Goal: Task Accomplishment & Management: Manage account settings

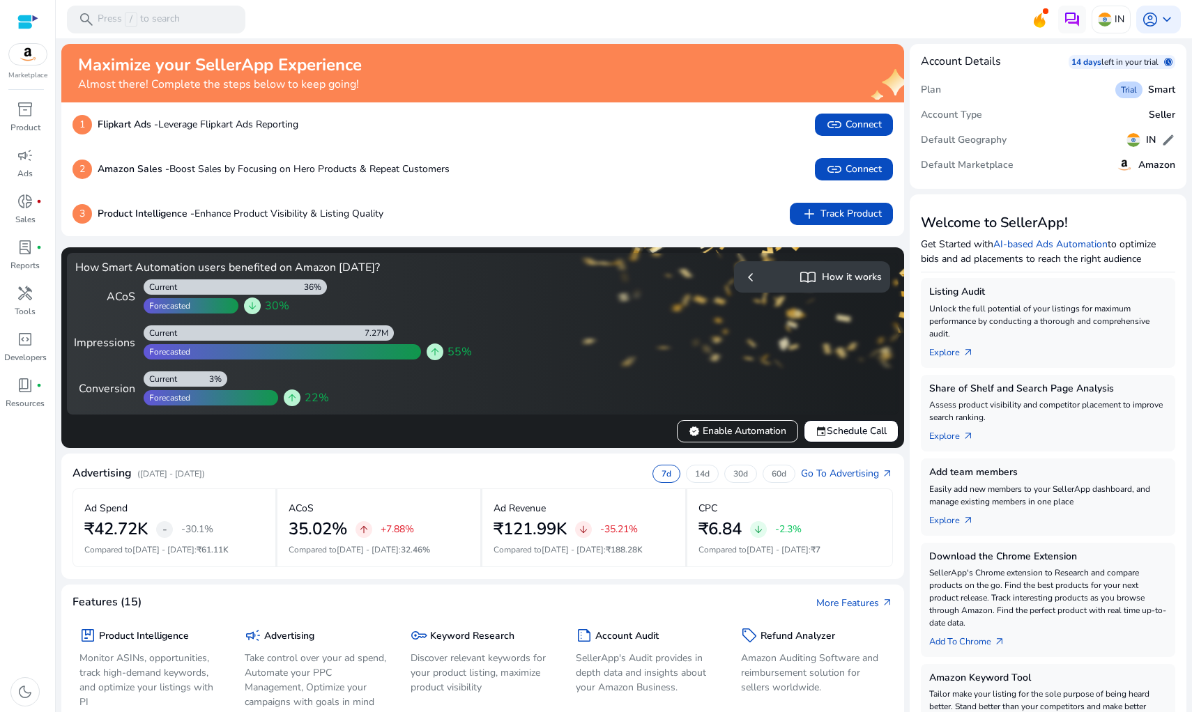
click at [60, 109] on mat-sidenav-content "search Press / to search IN account_circle keyboard_arrow_down We are getting t…" at bounding box center [624, 356] width 1136 height 712
click at [22, 113] on span "inventory_2" at bounding box center [25, 109] width 17 height 17
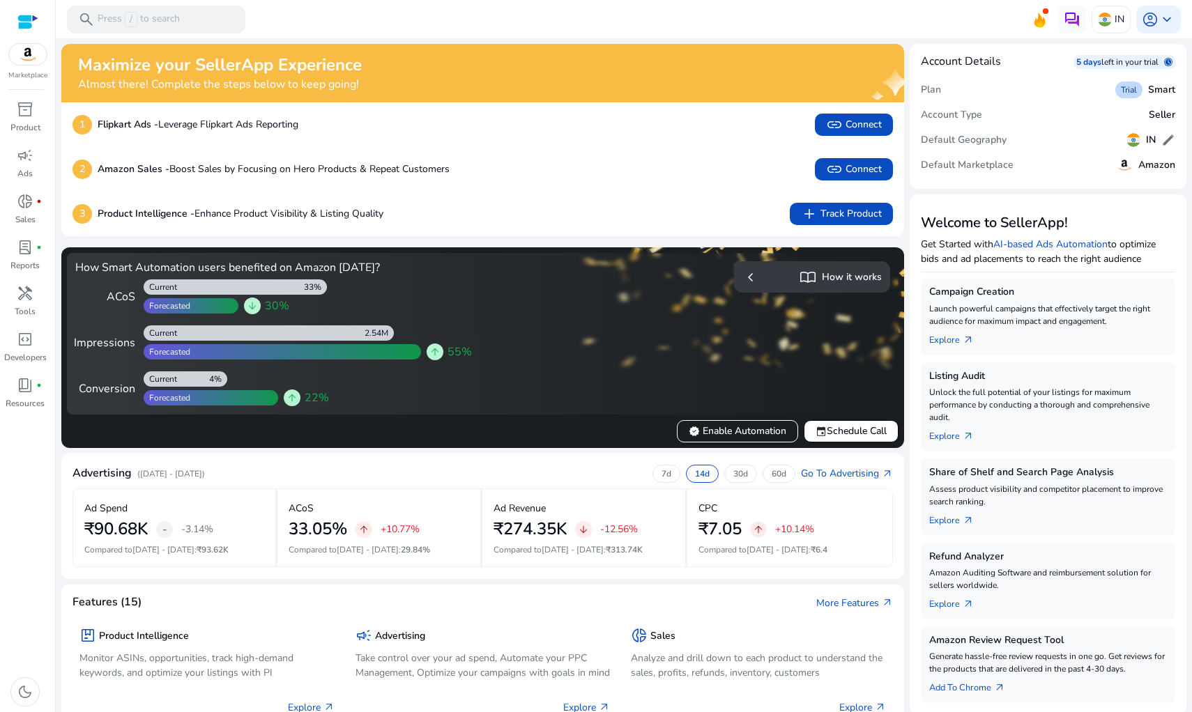
click at [28, 20] on div at bounding box center [27, 22] width 21 height 16
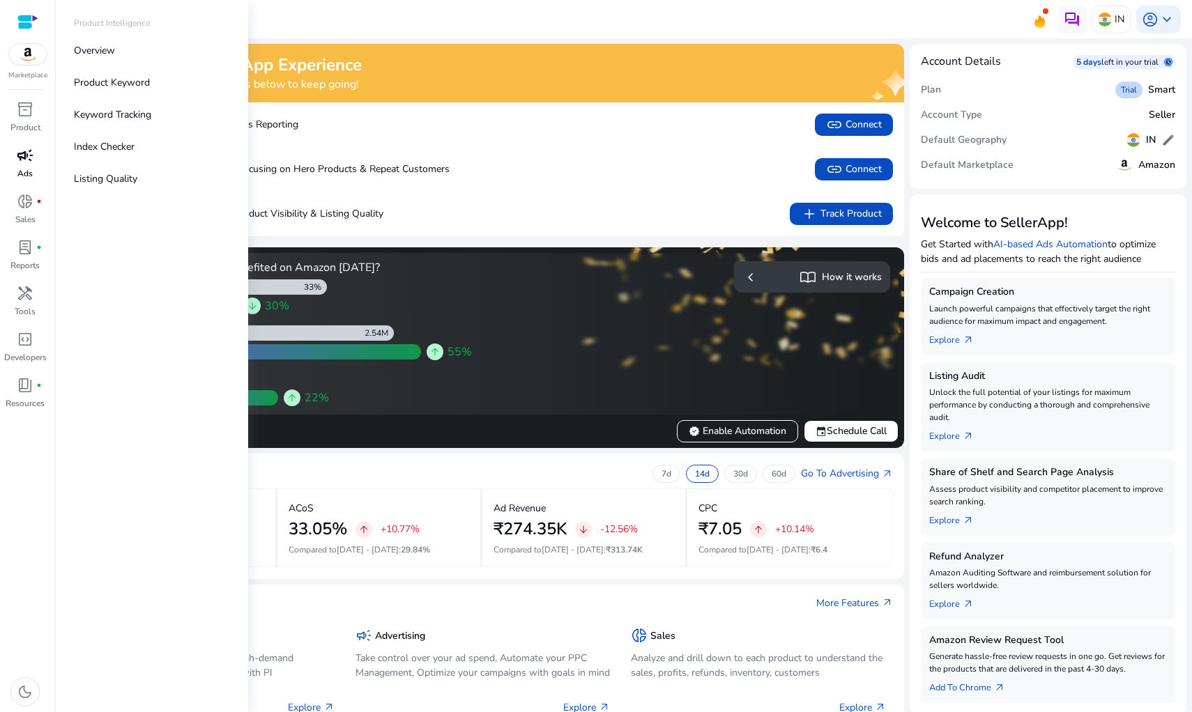
click at [24, 162] on span "campaign" at bounding box center [25, 155] width 17 height 17
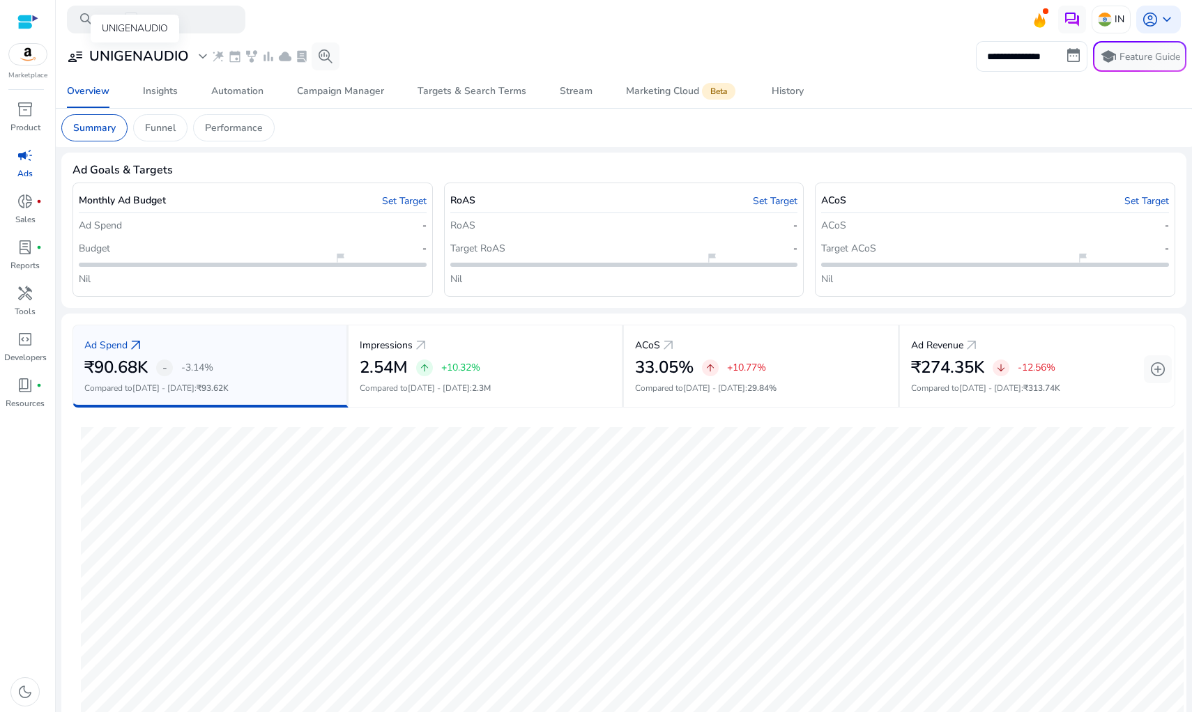
click at [160, 60] on h3 "UNIGENAUDIO" at bounding box center [139, 56] width 100 height 17
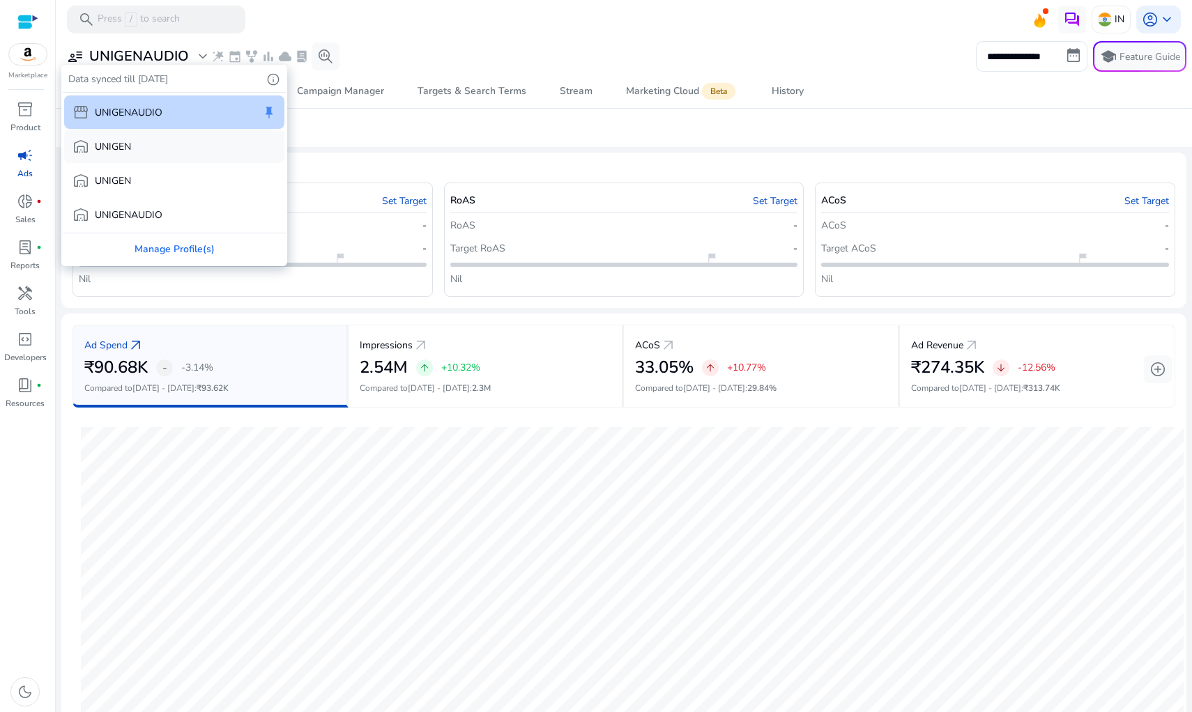
click at [171, 148] on div "warehouse UNIGEN" at bounding box center [174, 146] width 220 height 33
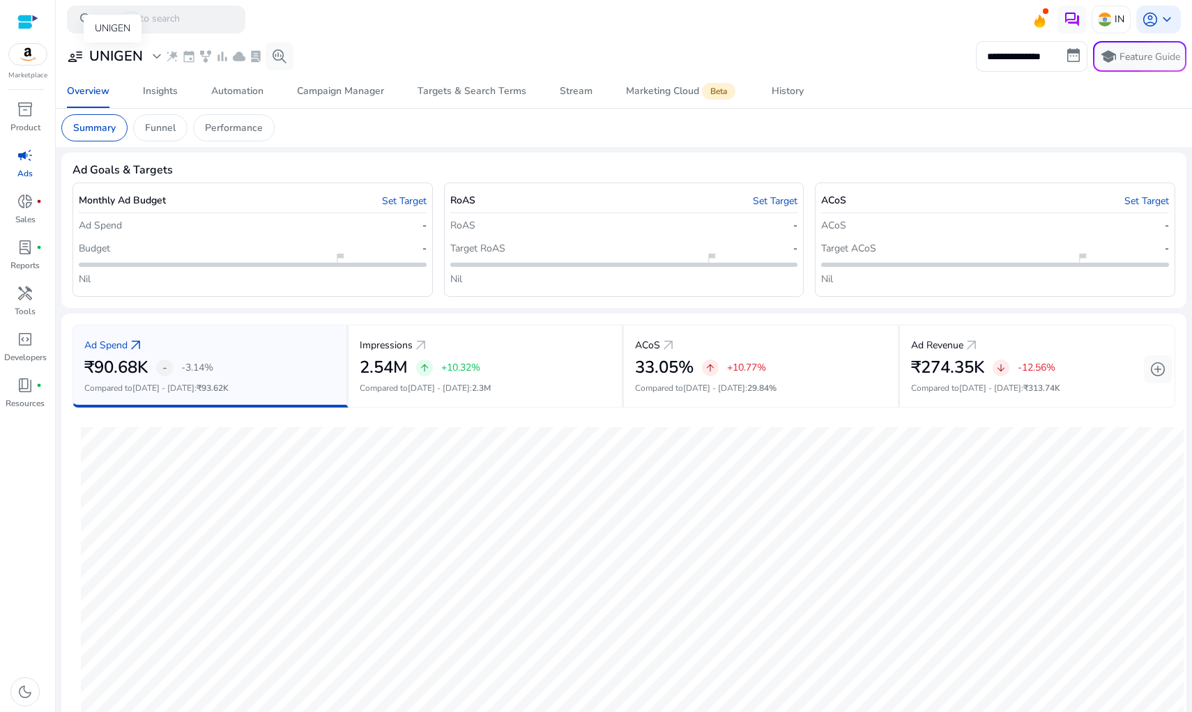
click at [153, 57] on span "expand_more" at bounding box center [156, 56] width 17 height 17
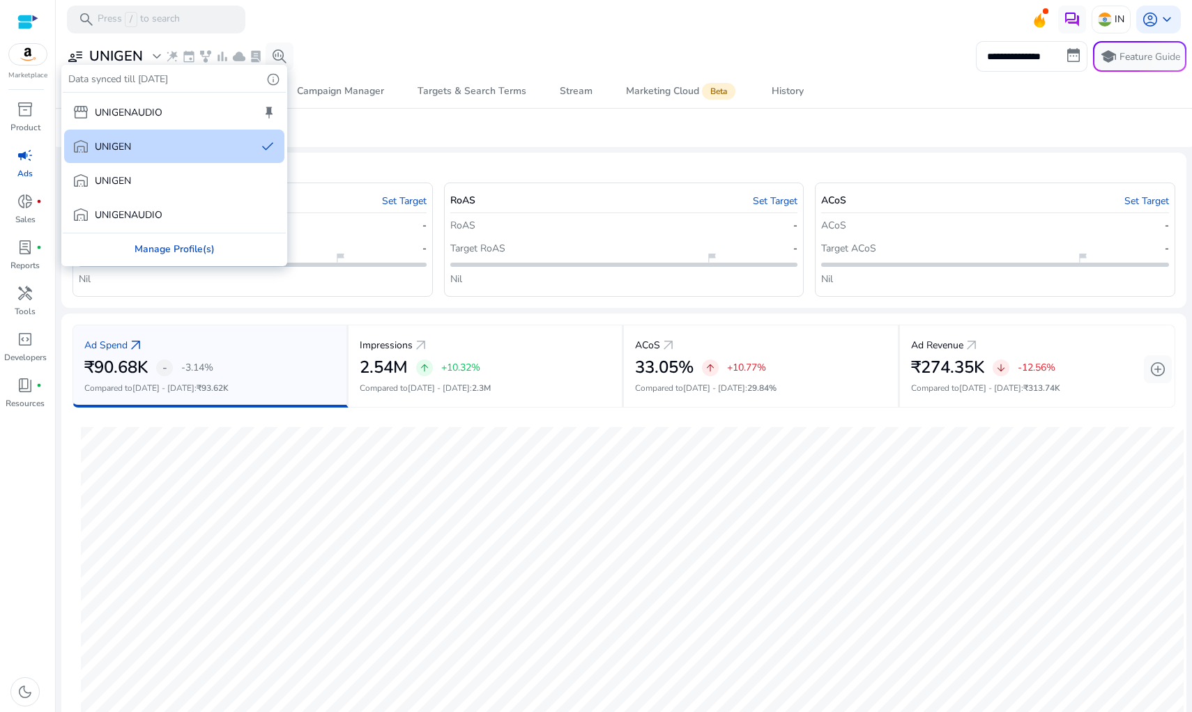
click at [181, 254] on div "Manage Profile(s)" at bounding box center [174, 248] width 223 height 31
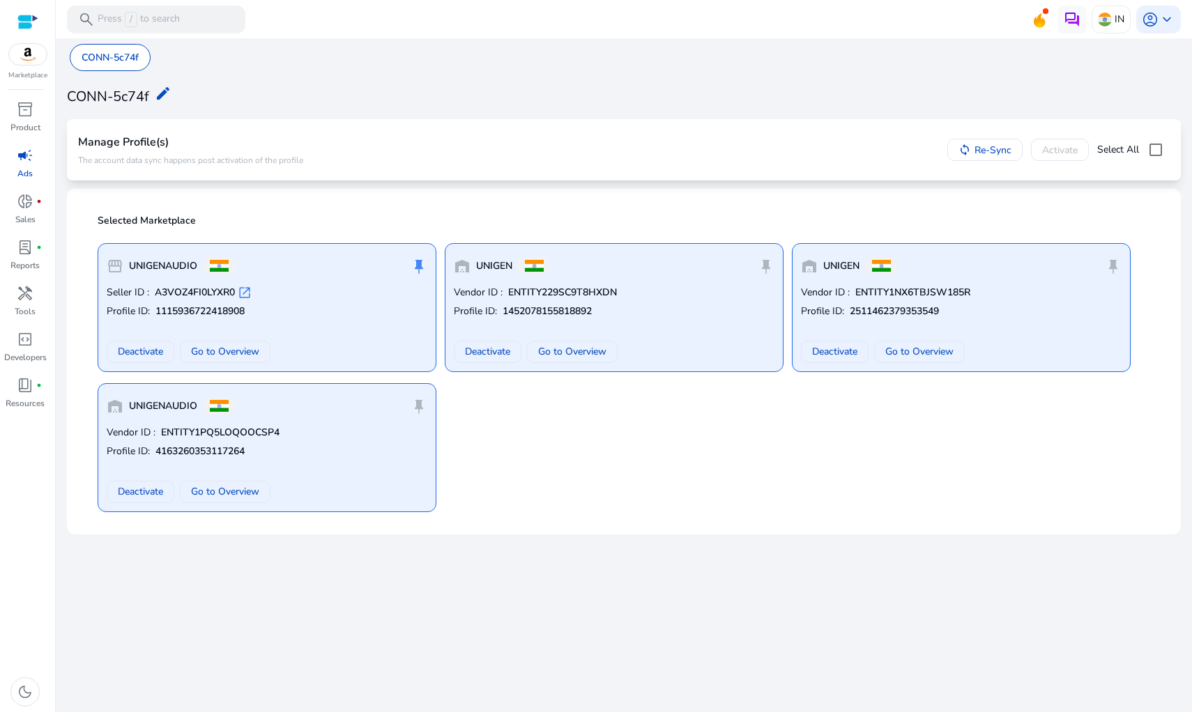
click at [30, 163] on span "campaign" at bounding box center [25, 155] width 17 height 17
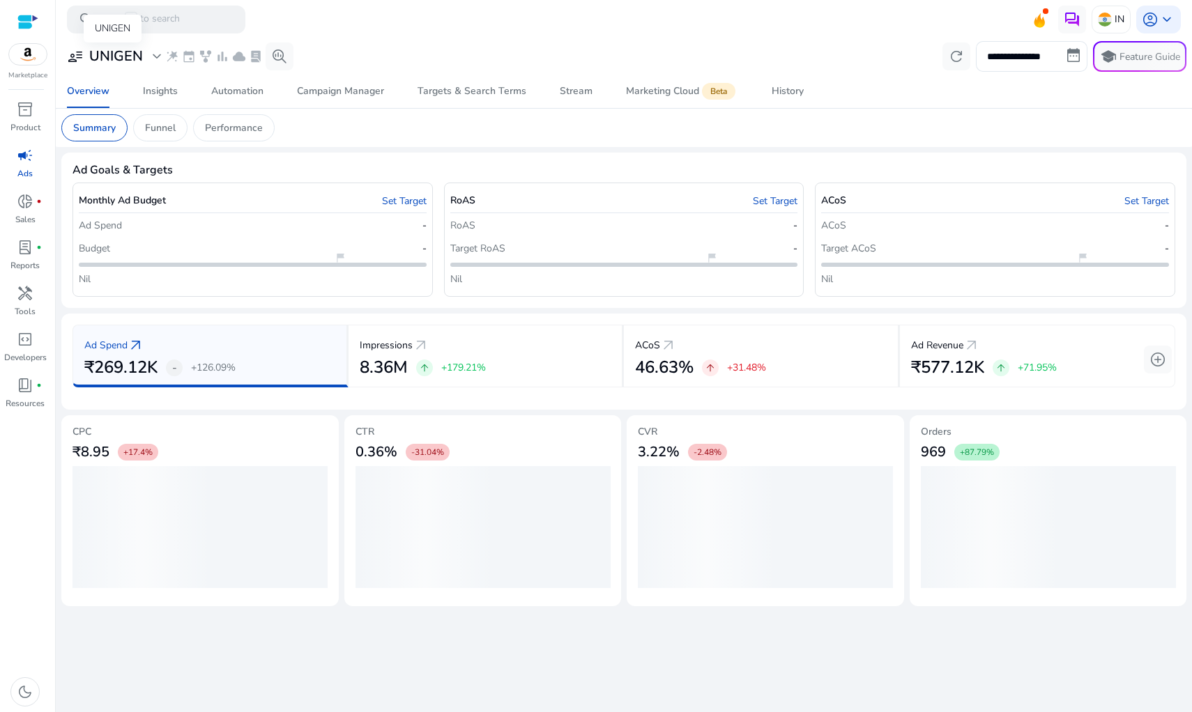
click at [136, 62] on h3 "UNIGEN" at bounding box center [116, 56] width 54 height 17
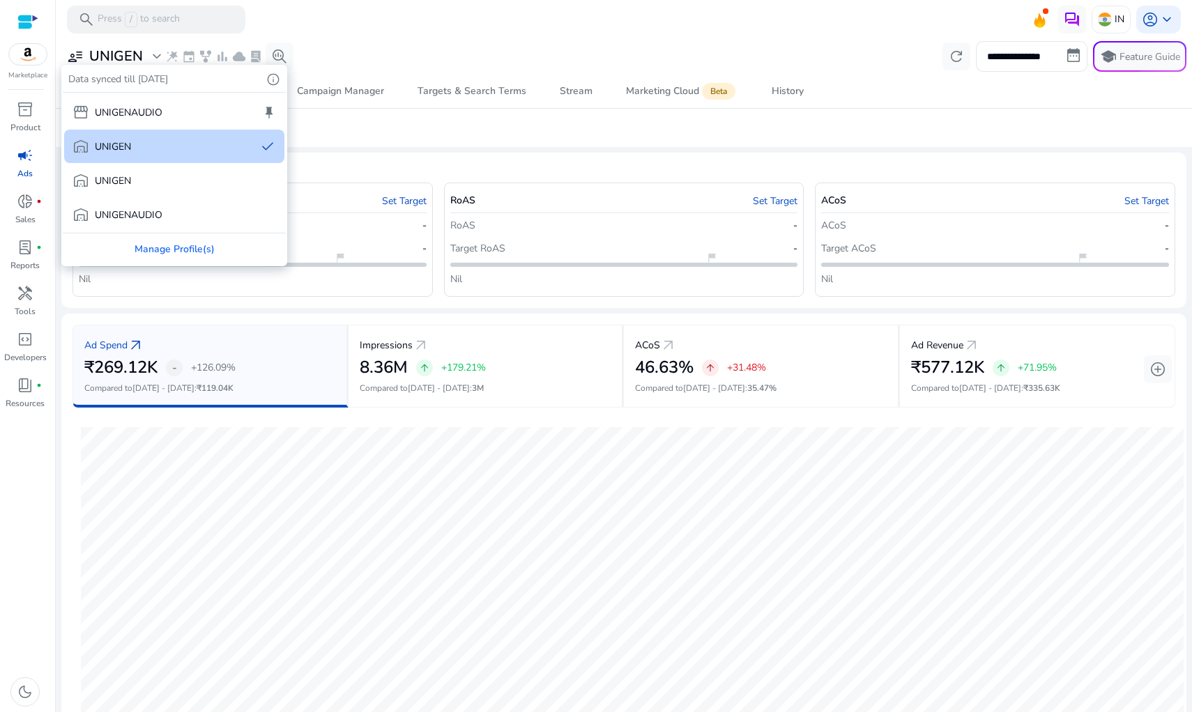
click at [447, 46] on div at bounding box center [596, 356] width 1192 height 712
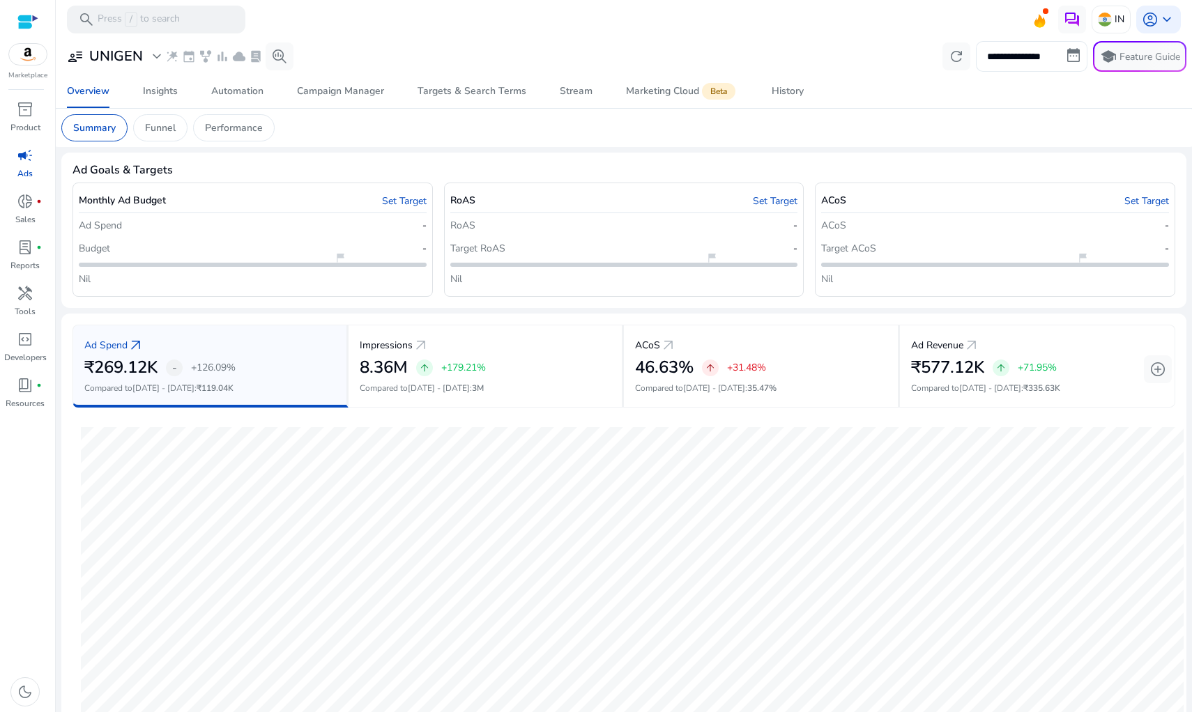
click at [1070, 54] on input "**********" at bounding box center [1031, 56] width 111 height 31
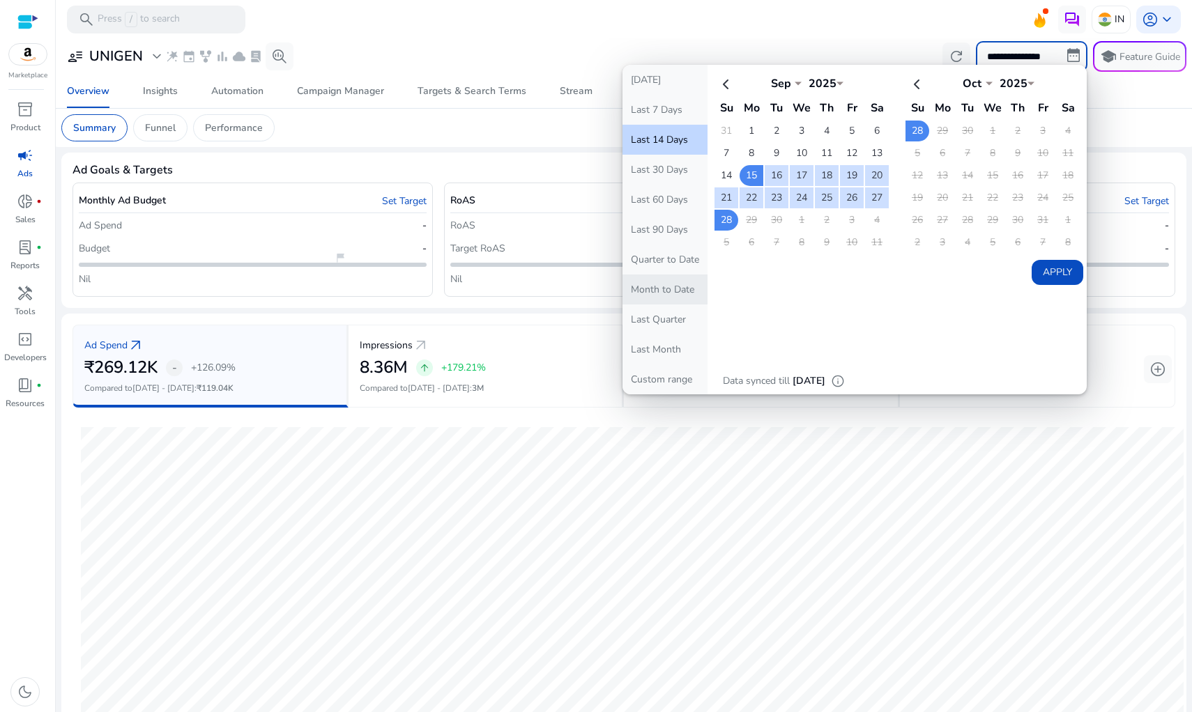
click at [682, 290] on button "Month to Date" at bounding box center [664, 290] width 85 height 30
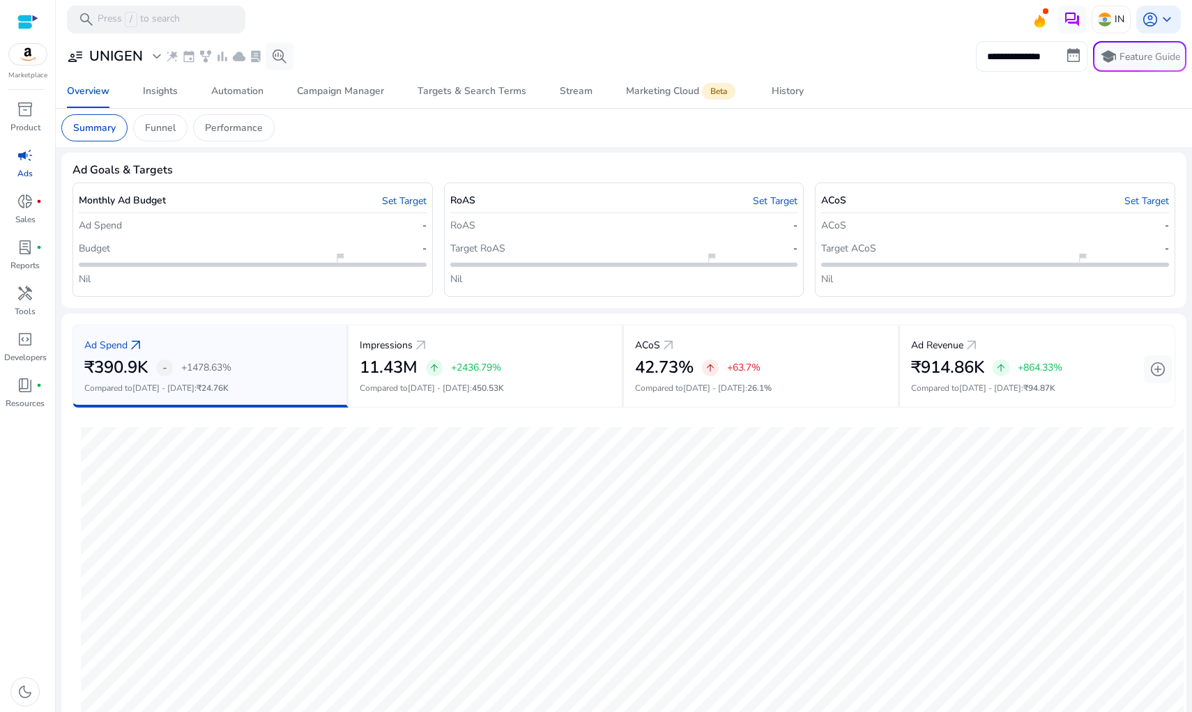
click at [1039, 56] on input "**********" at bounding box center [1031, 56] width 111 height 31
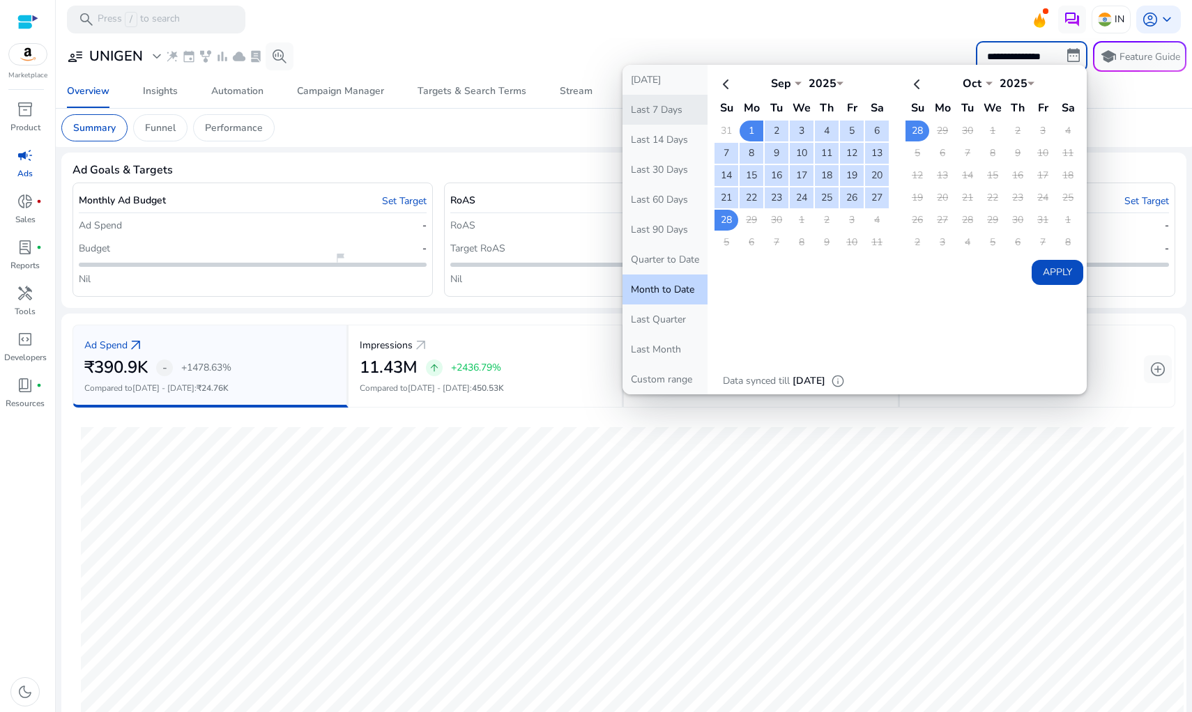
click at [688, 109] on button "Last 7 Days" at bounding box center [664, 110] width 85 height 30
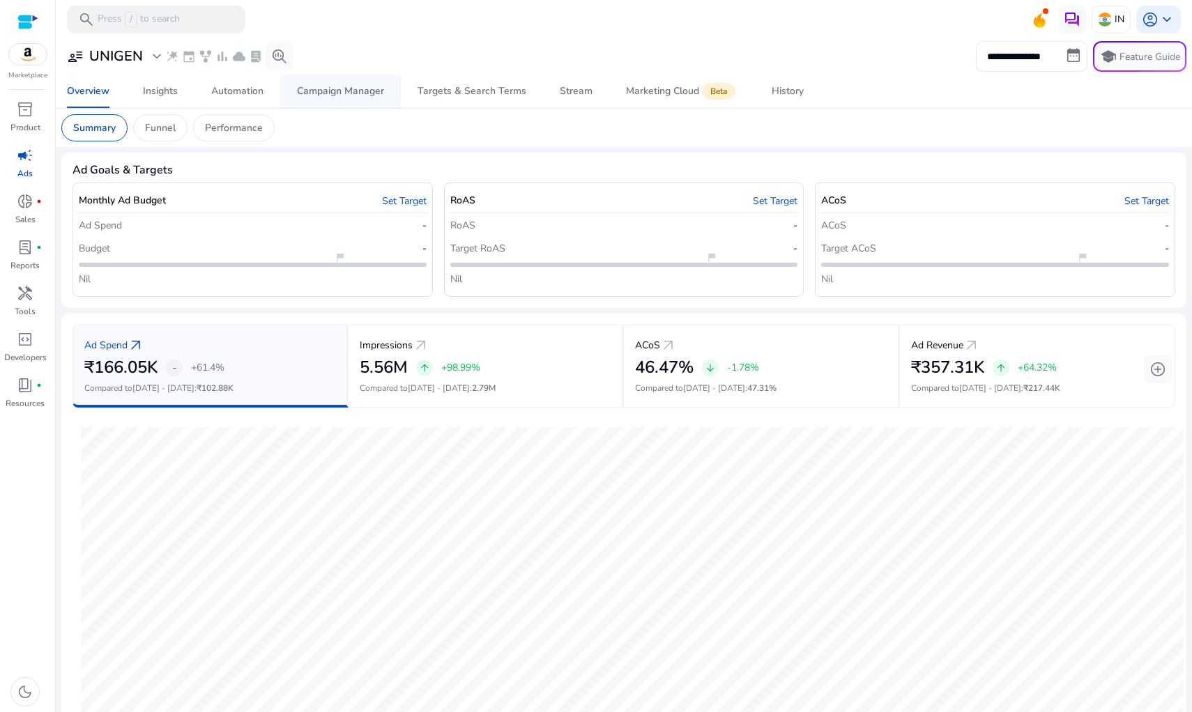
click at [362, 100] on span "Campaign Manager" at bounding box center [340, 91] width 87 height 33
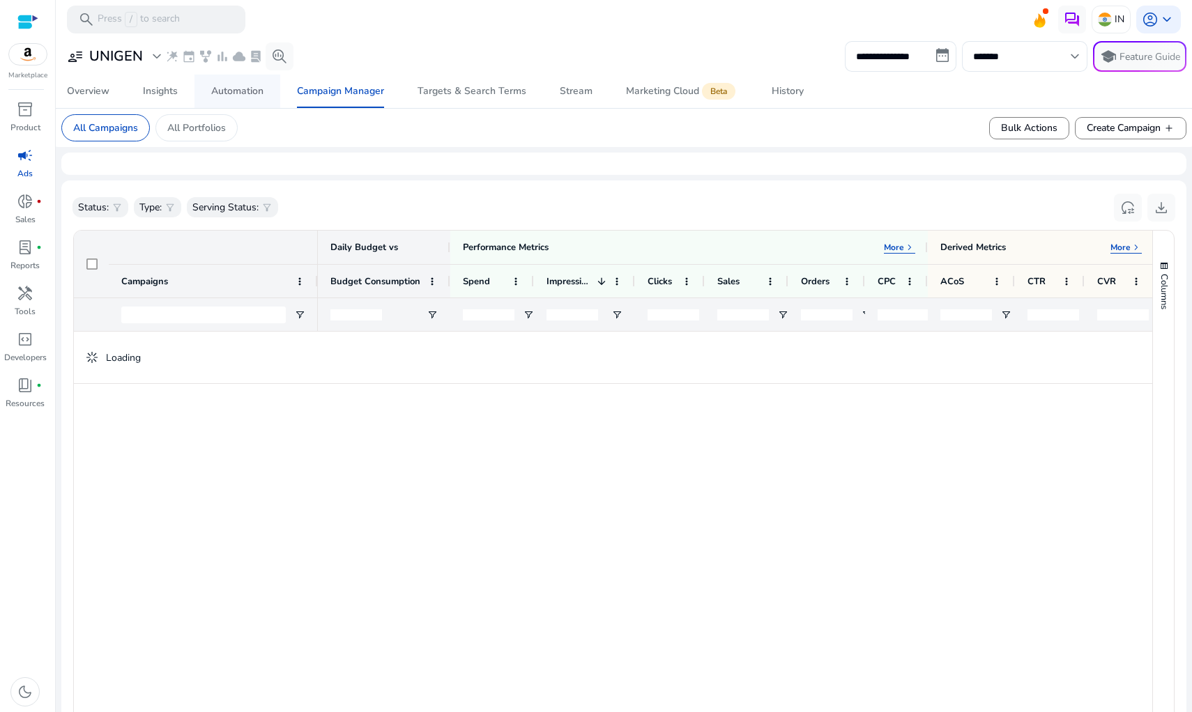
click at [259, 100] on span "Automation" at bounding box center [237, 91] width 52 height 33
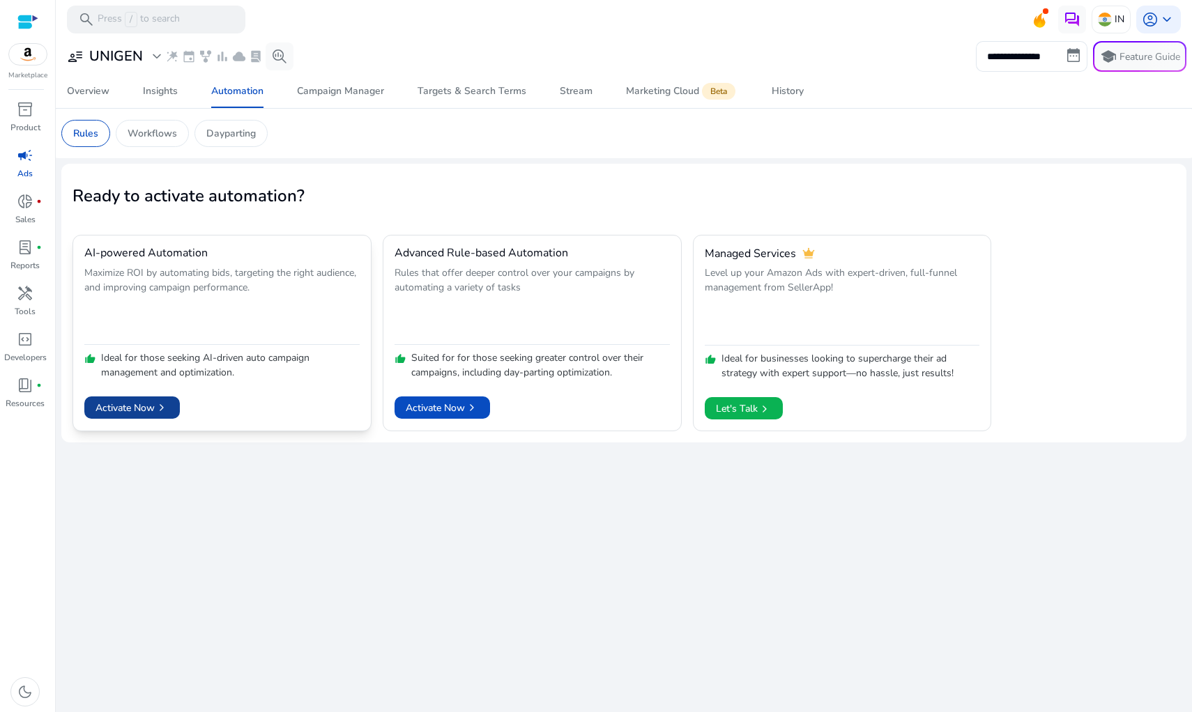
click at [159, 412] on span "chevron_right" at bounding box center [162, 408] width 14 height 14
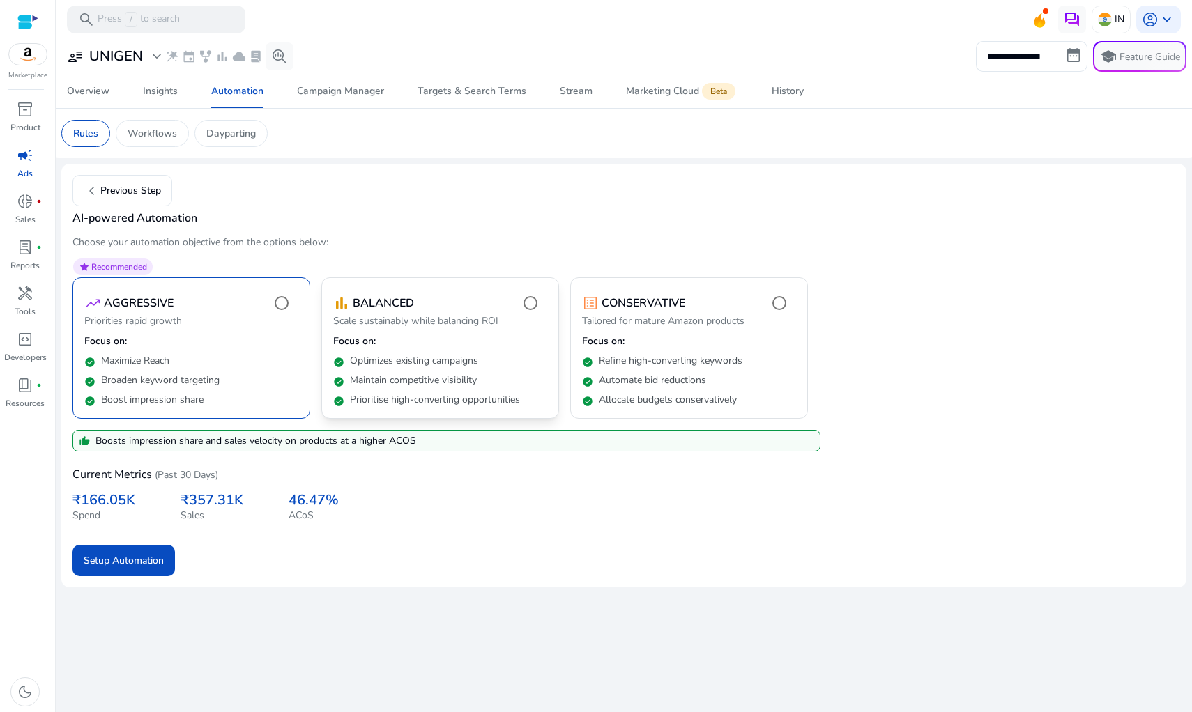
click at [424, 390] on div "check_circle Prioritise high-converting opportunities" at bounding box center [440, 397] width 214 height 20
click at [125, 560] on span "Setup Automation" at bounding box center [124, 560] width 80 height 15
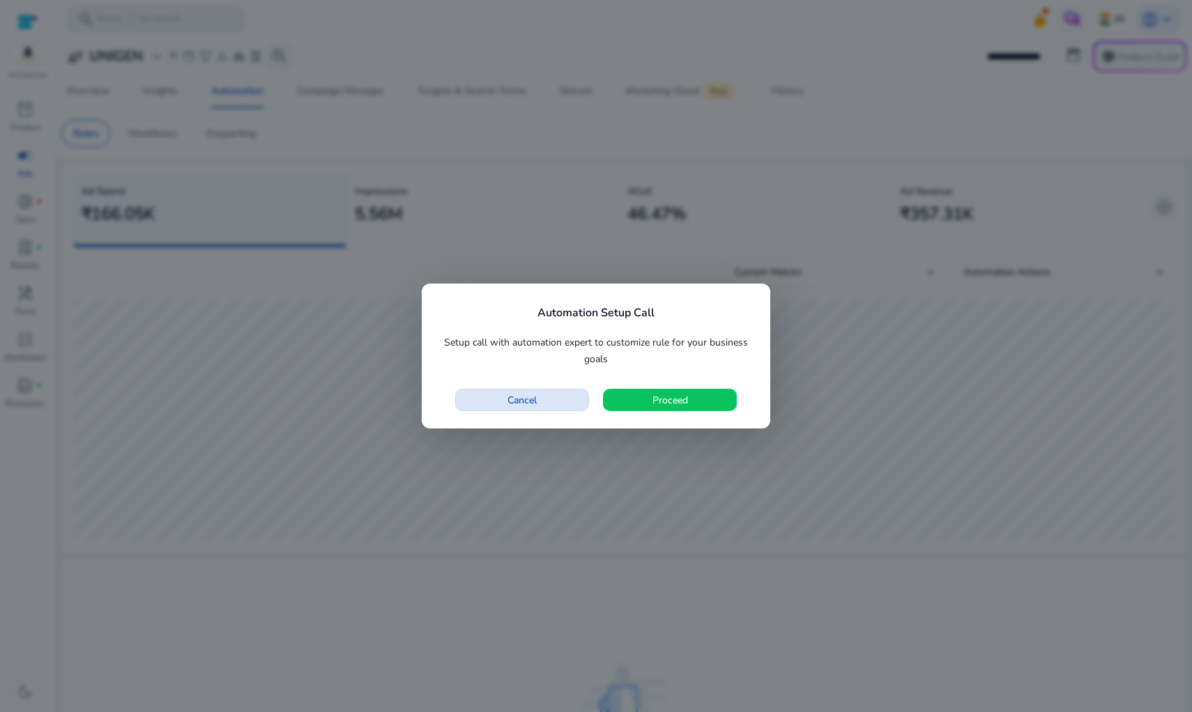
click at [518, 407] on span "Cancel" at bounding box center [521, 400] width 29 height 15
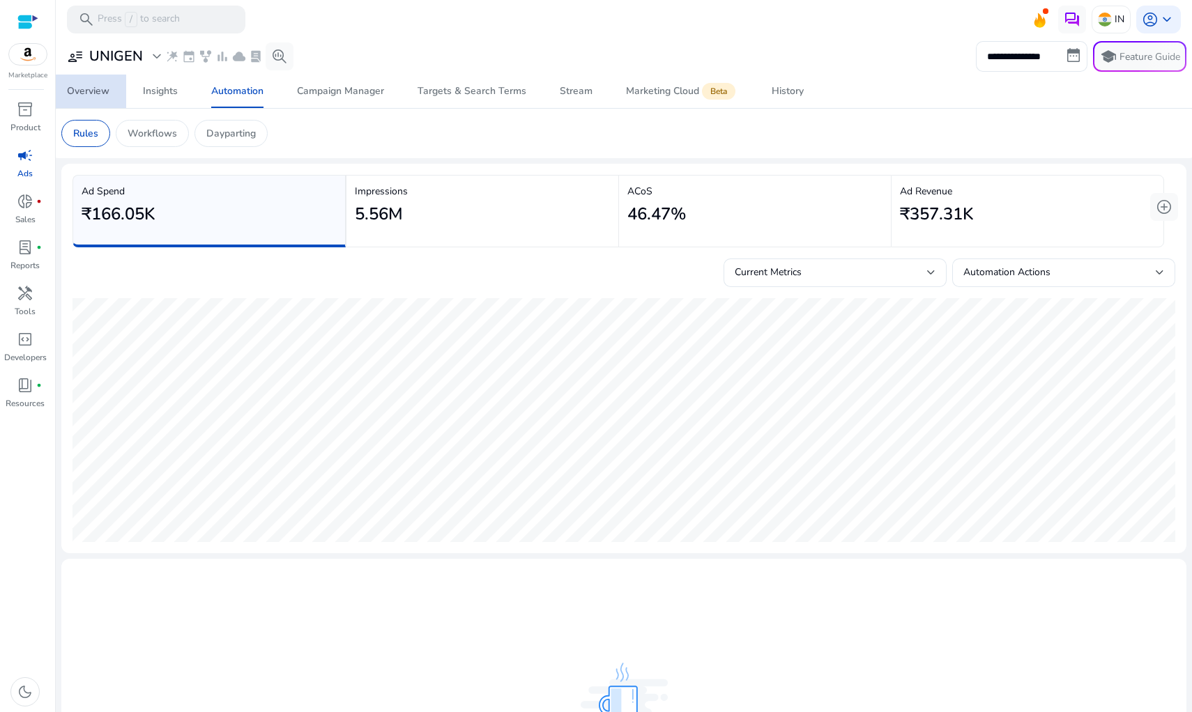
click at [93, 96] on div "Overview" at bounding box center [88, 91] width 43 height 10
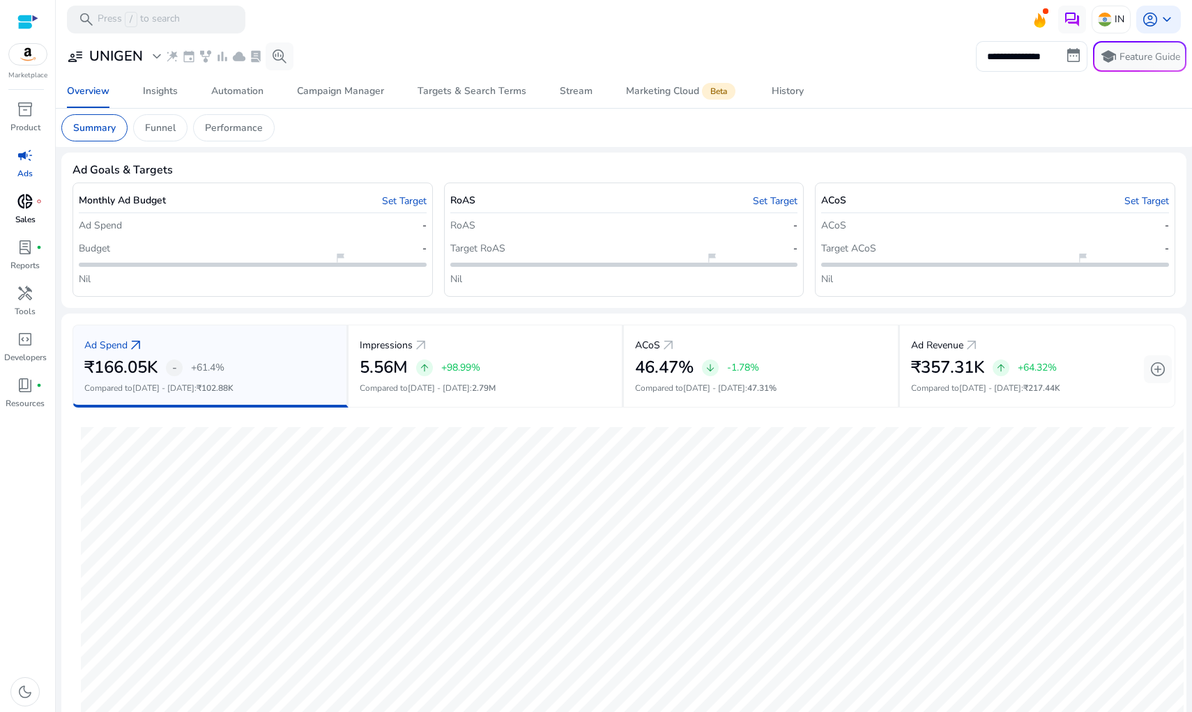
click at [33, 206] on span "donut_small" at bounding box center [25, 201] width 17 height 17
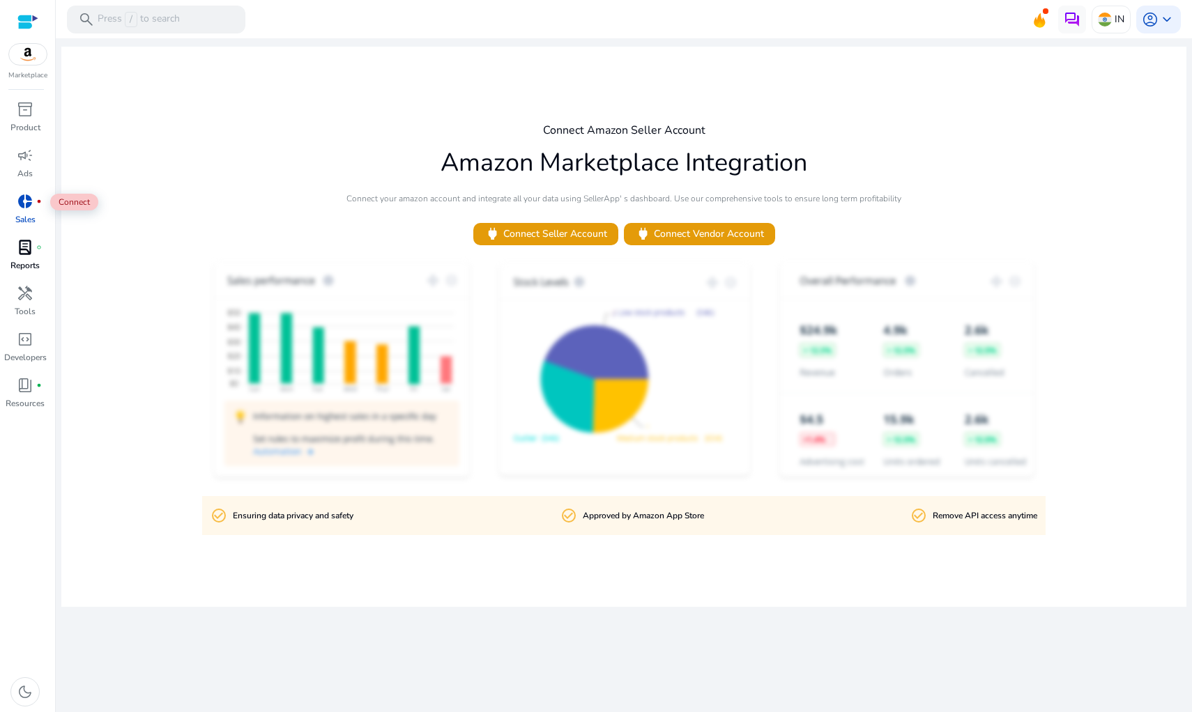
click at [16, 239] on div "lab_profile fiber_manual_record" at bounding box center [25, 247] width 39 height 22
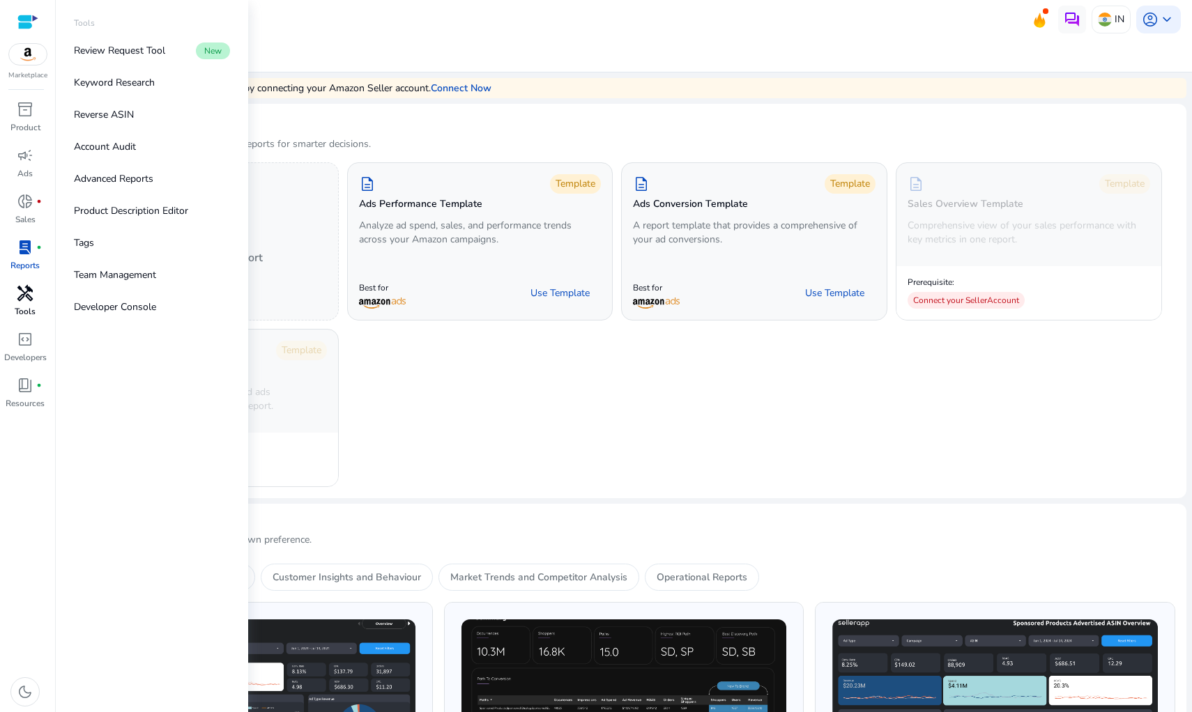
click at [27, 318] on p "Tools" at bounding box center [25, 311] width 21 height 13
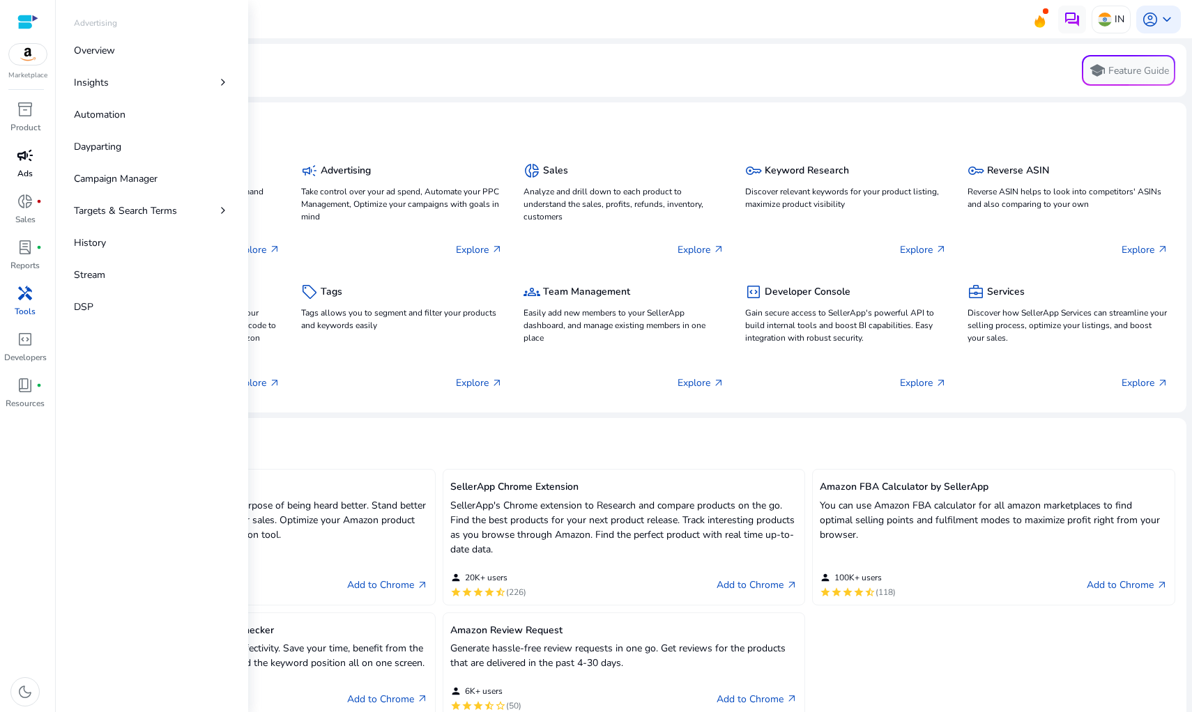
click at [25, 148] on span "campaign" at bounding box center [25, 155] width 17 height 17
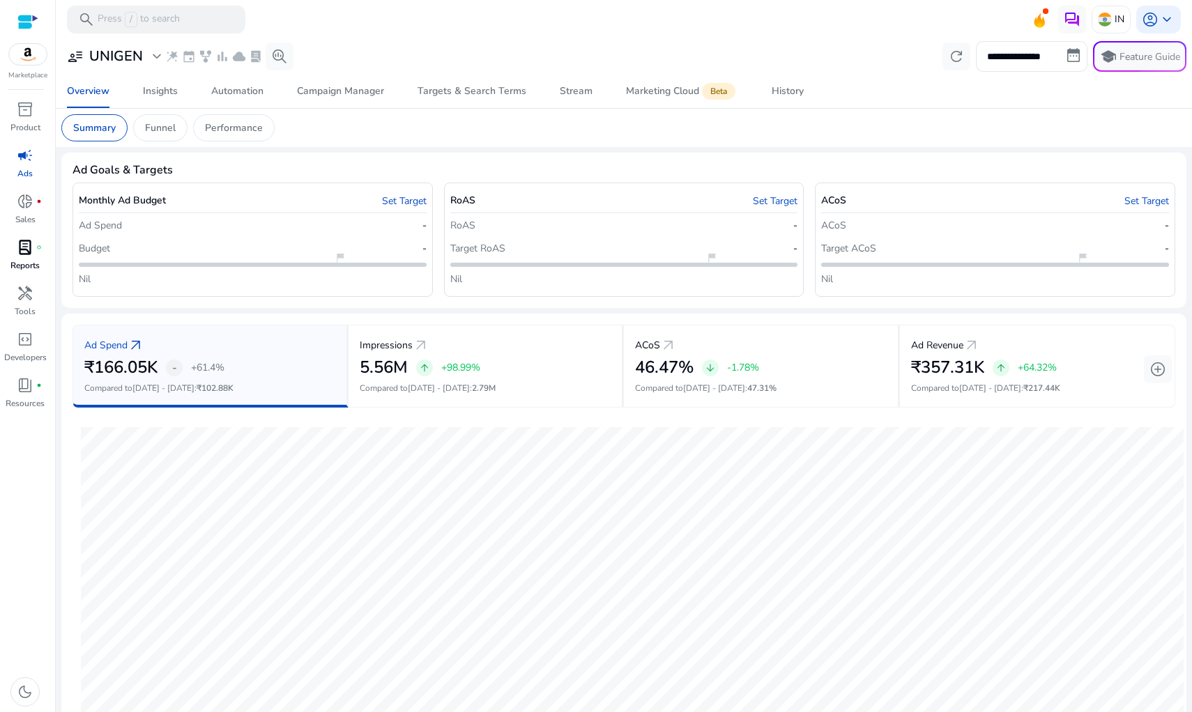
click at [24, 249] on span "lab_profile" at bounding box center [25, 247] width 17 height 17
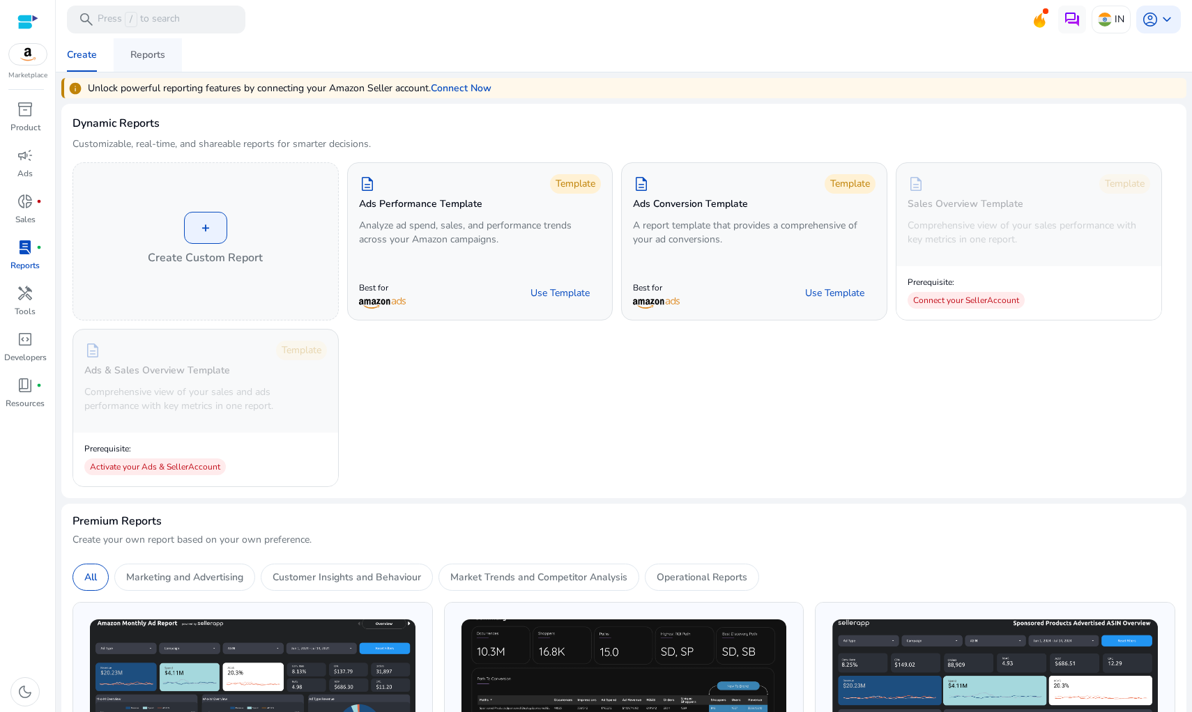
click at [160, 66] on span "Reports" at bounding box center [147, 54] width 35 height 33
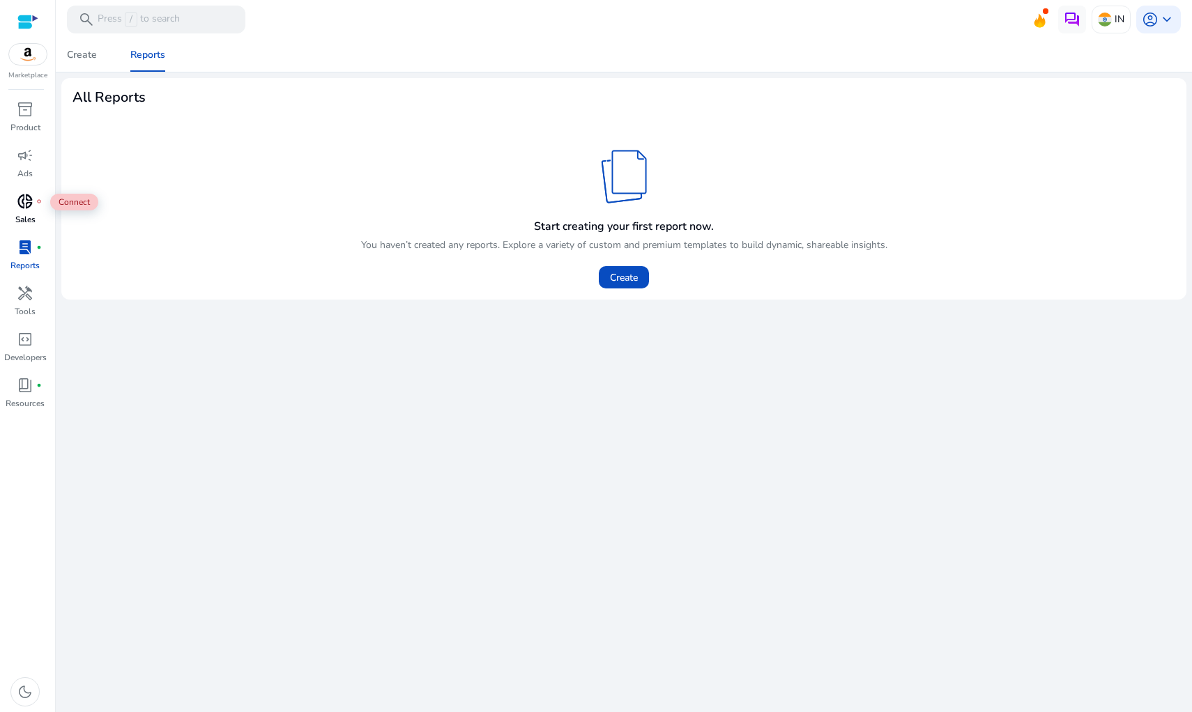
click at [36, 197] on div "donut_small fiber_manual_record" at bounding box center [25, 201] width 39 height 22
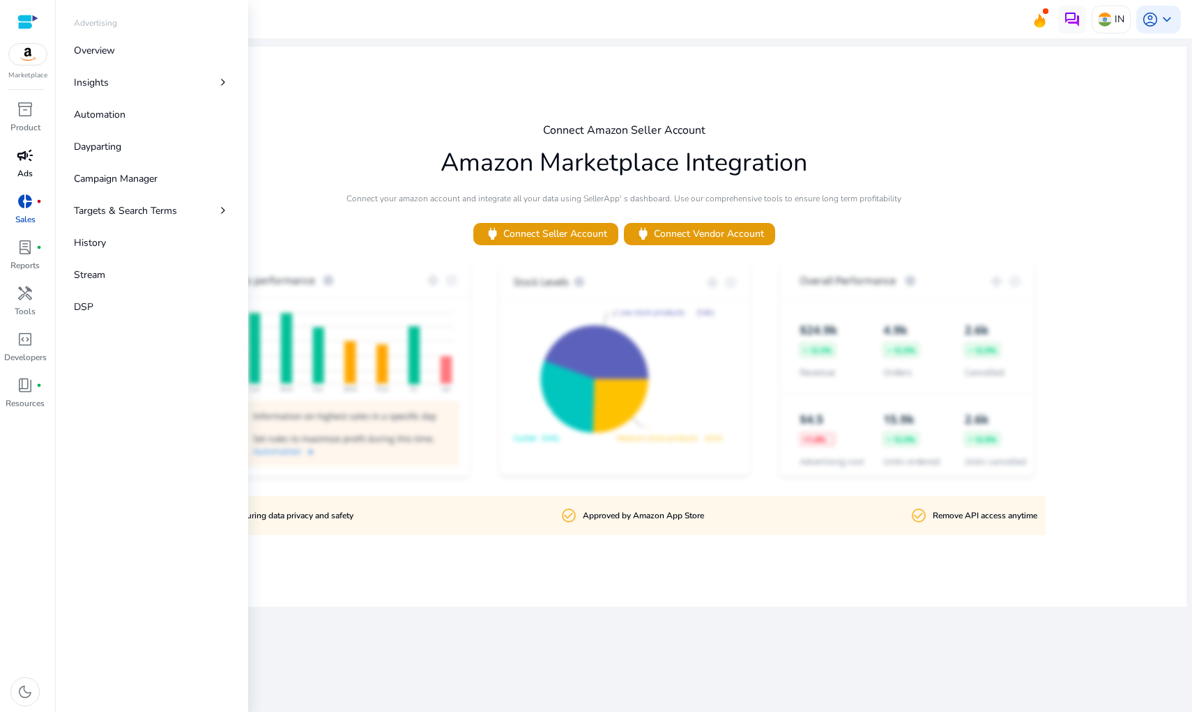
click at [21, 164] on span "campaign" at bounding box center [25, 155] width 17 height 17
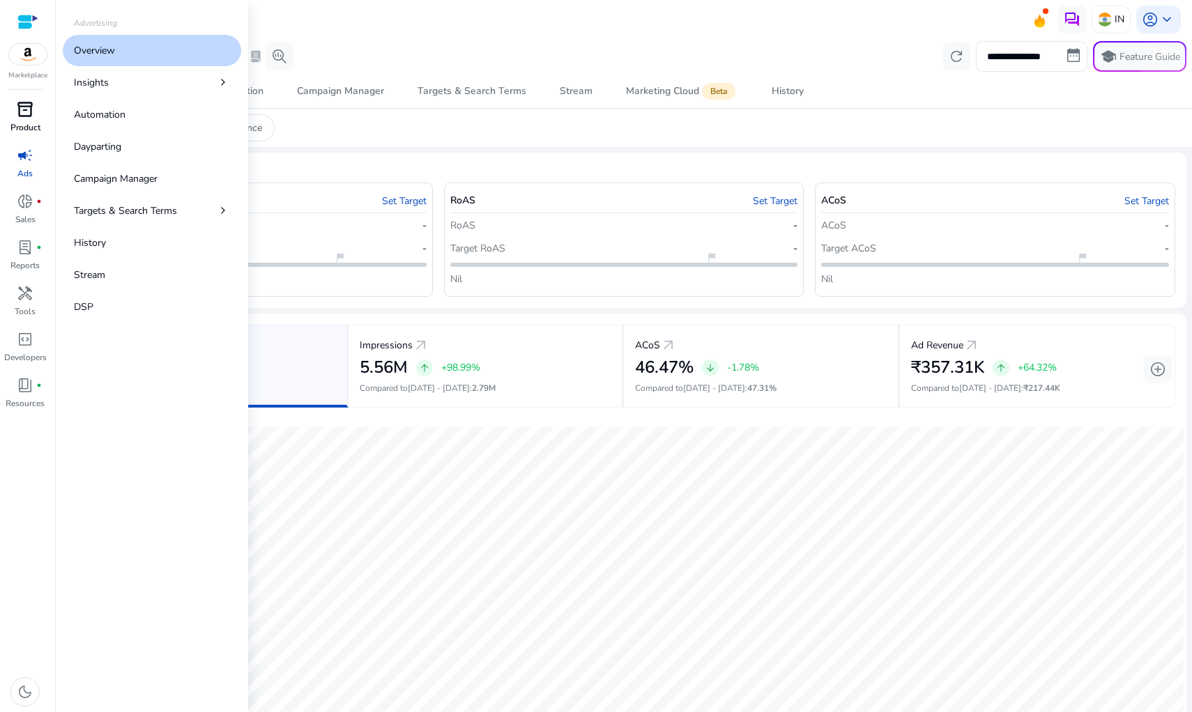
click at [29, 114] on span "inventory_2" at bounding box center [25, 109] width 17 height 17
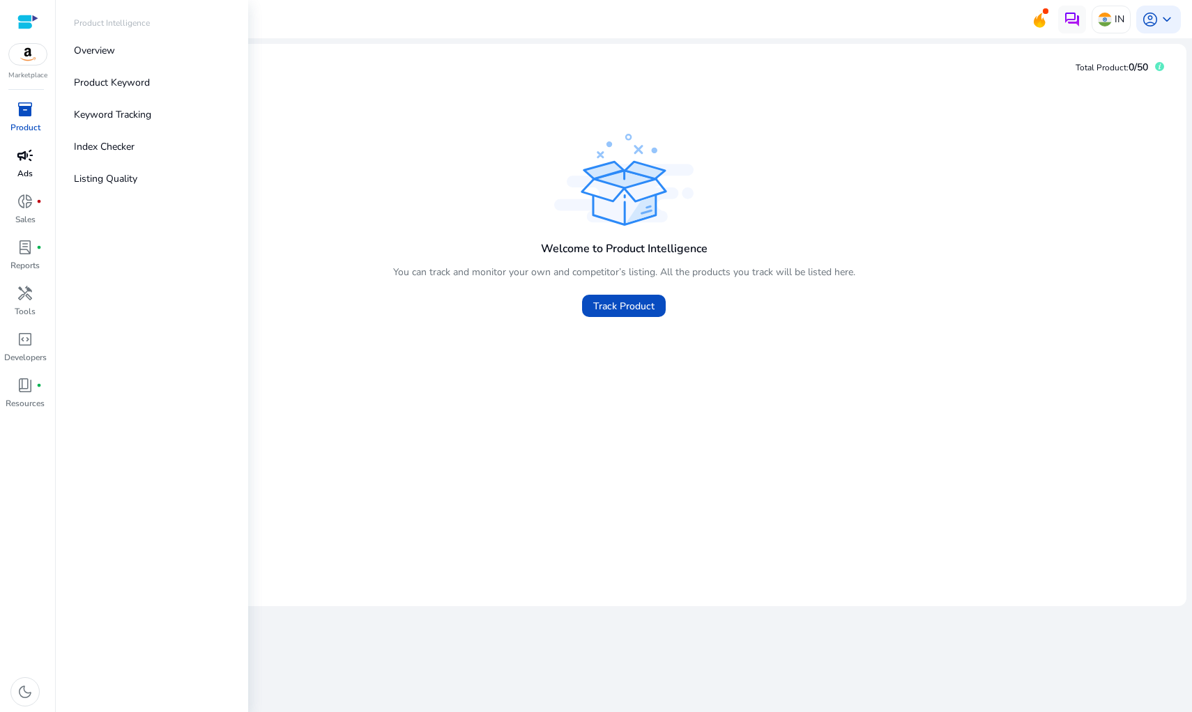
click at [9, 160] on link "campaign Ads" at bounding box center [25, 167] width 50 height 46
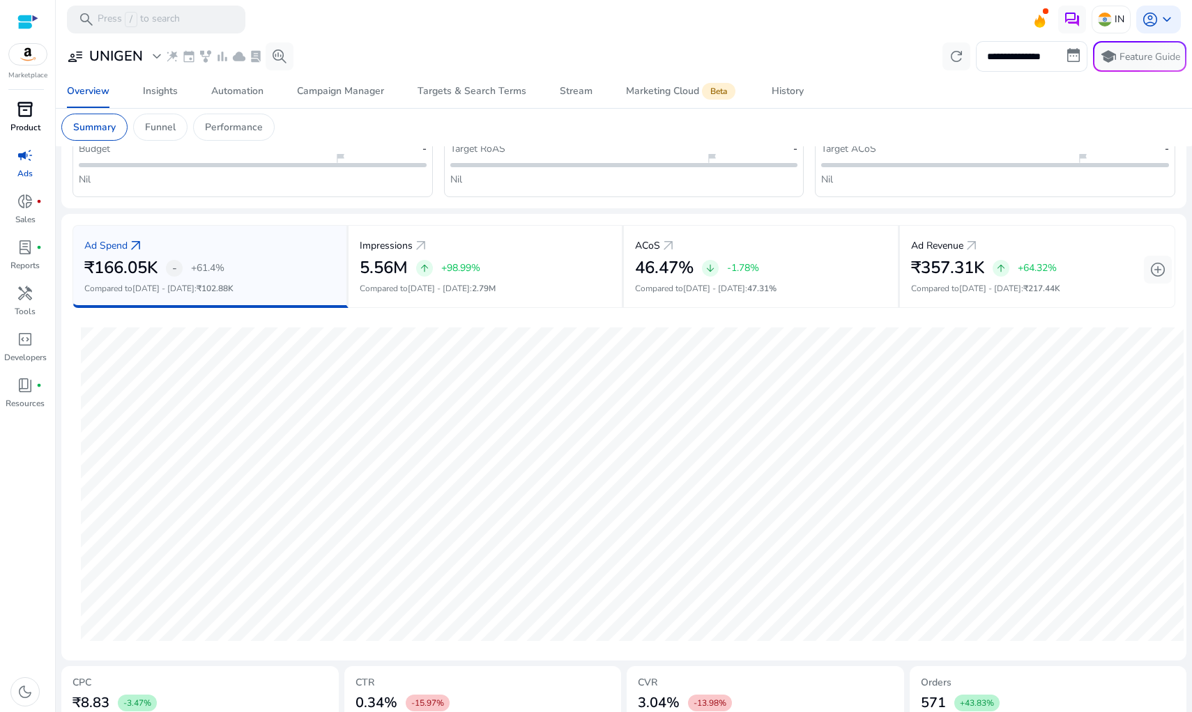
scroll to position [109, 0]
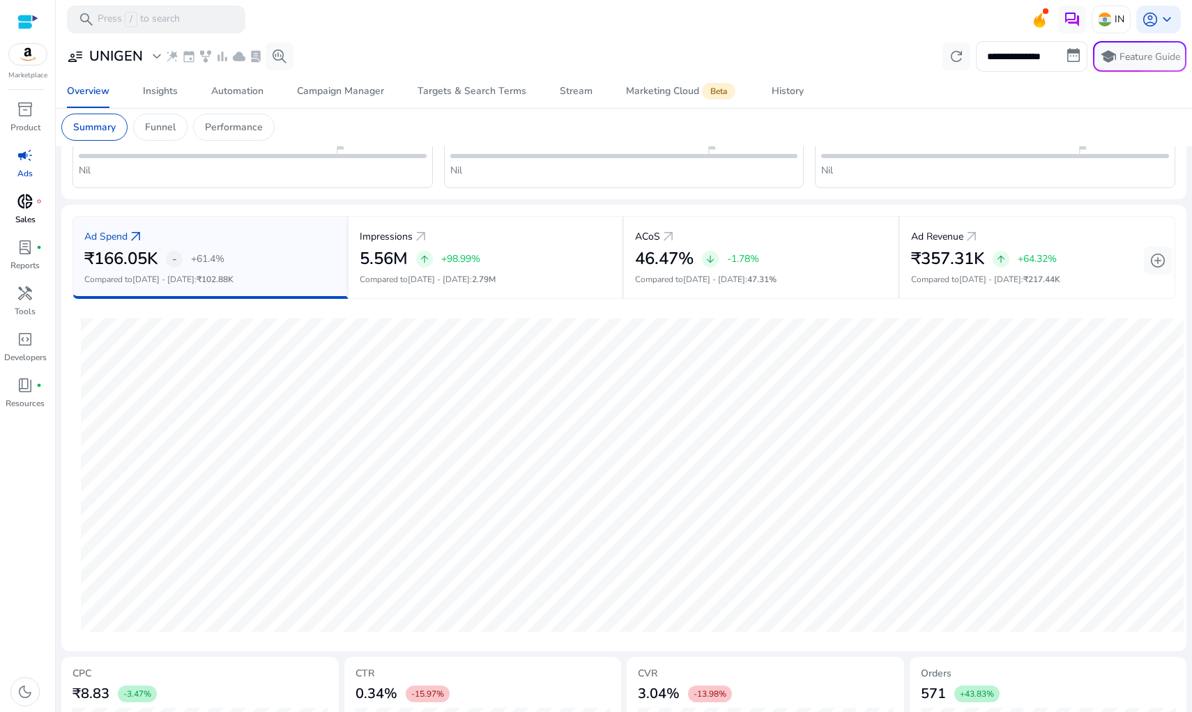
click at [9, 204] on div "donut_small fiber_manual_record" at bounding box center [25, 201] width 39 height 22
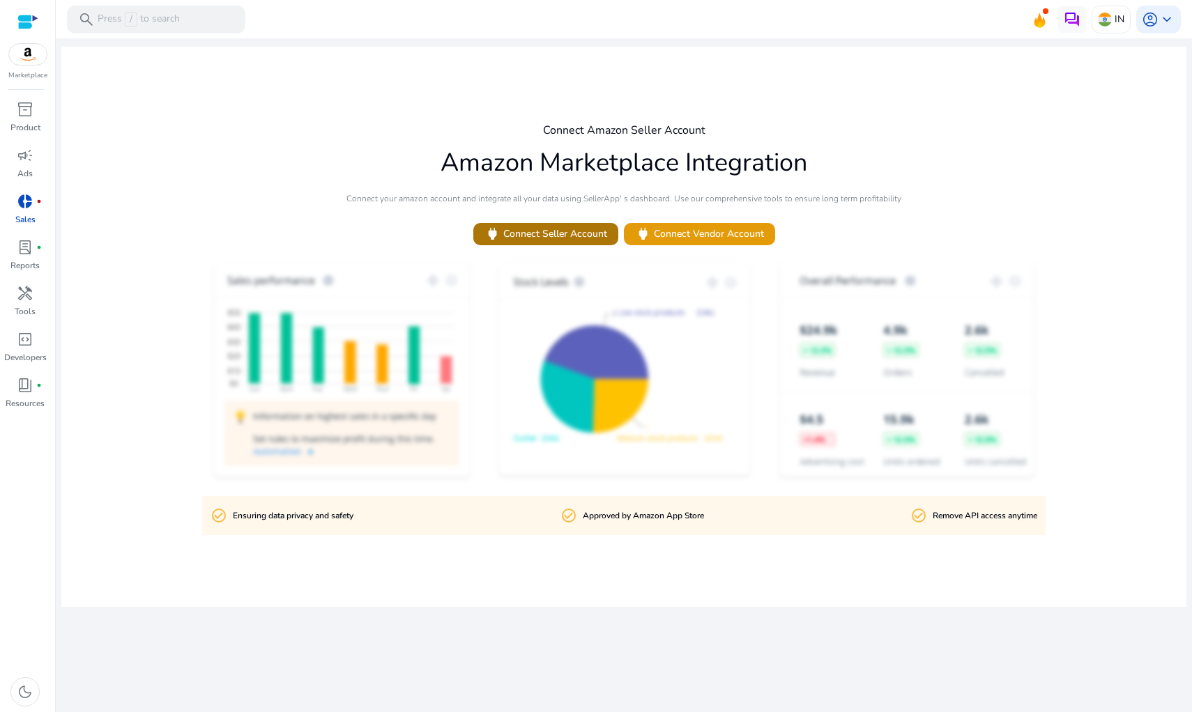
click at [571, 236] on span "power Connect Seller Account" at bounding box center [545, 234] width 123 height 16
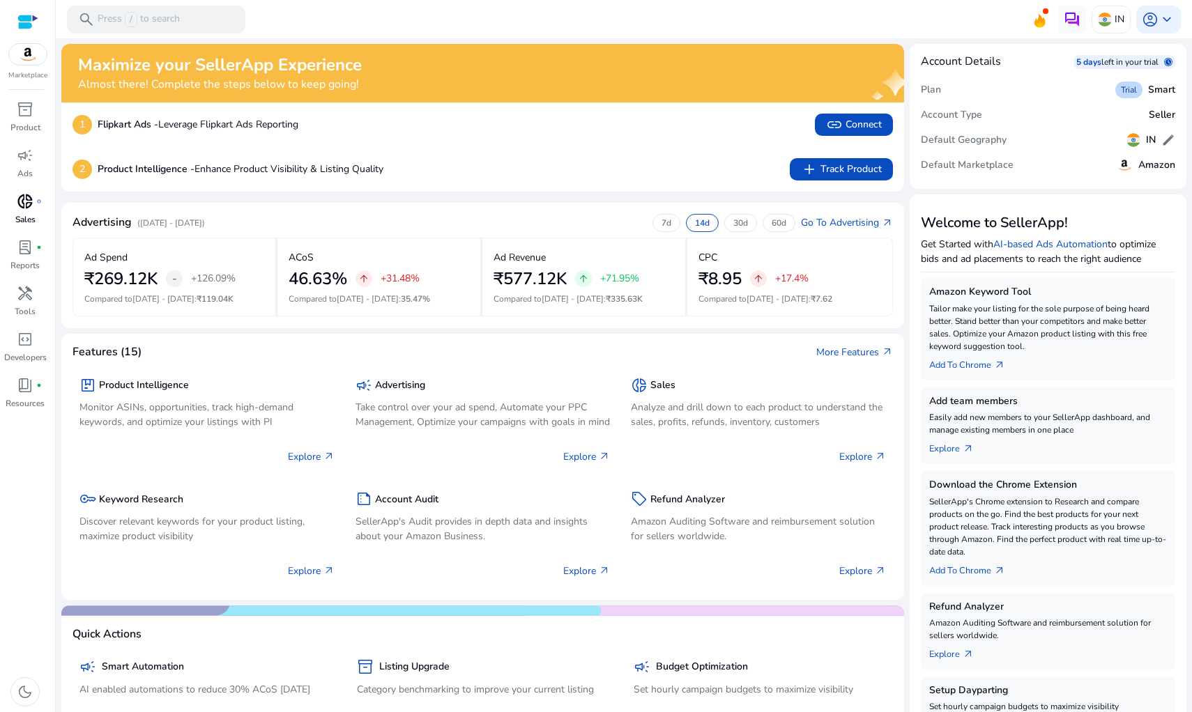
click at [33, 195] on span "donut_small" at bounding box center [25, 201] width 17 height 17
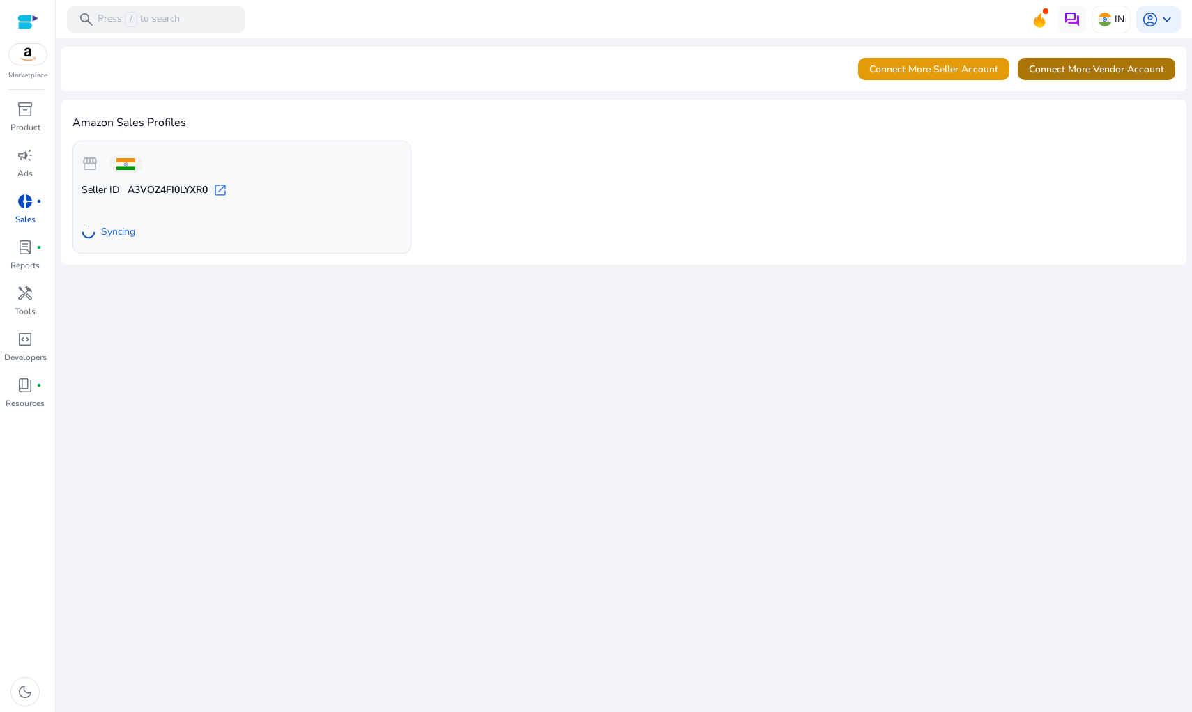
click at [1121, 63] on span "Connect More Vendor Account" at bounding box center [1096, 69] width 135 height 15
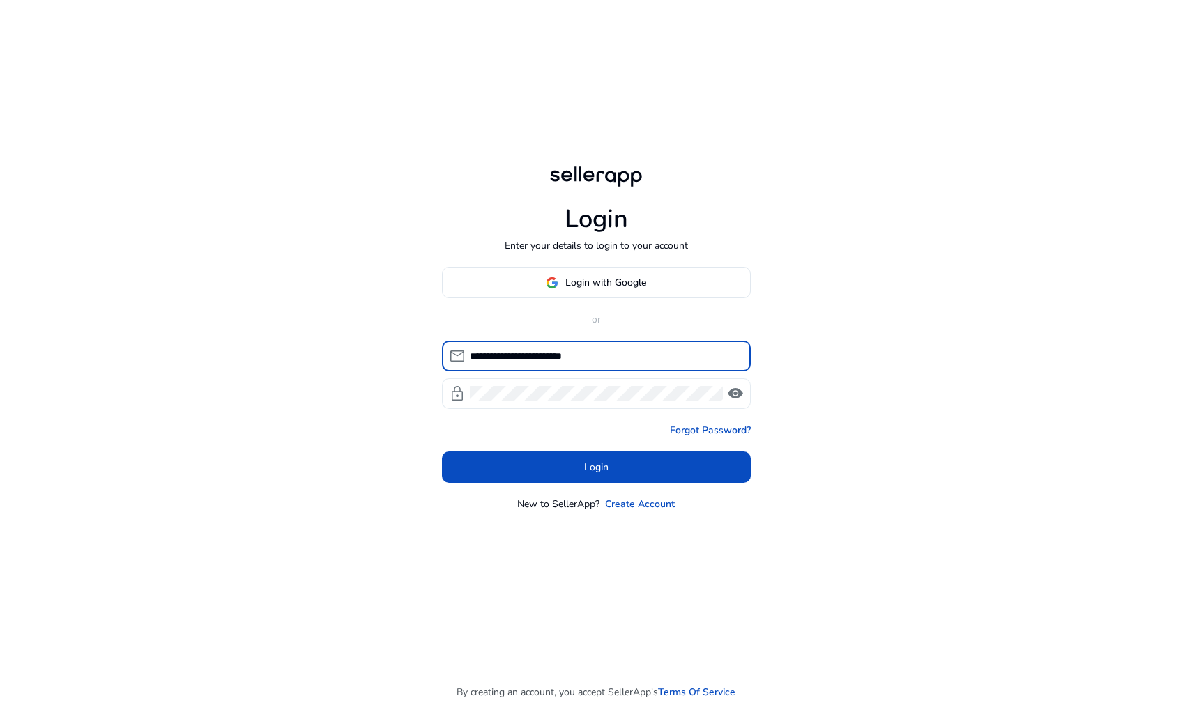
type input "**********"
click at [735, 392] on span "visibility" at bounding box center [735, 393] width 17 height 17
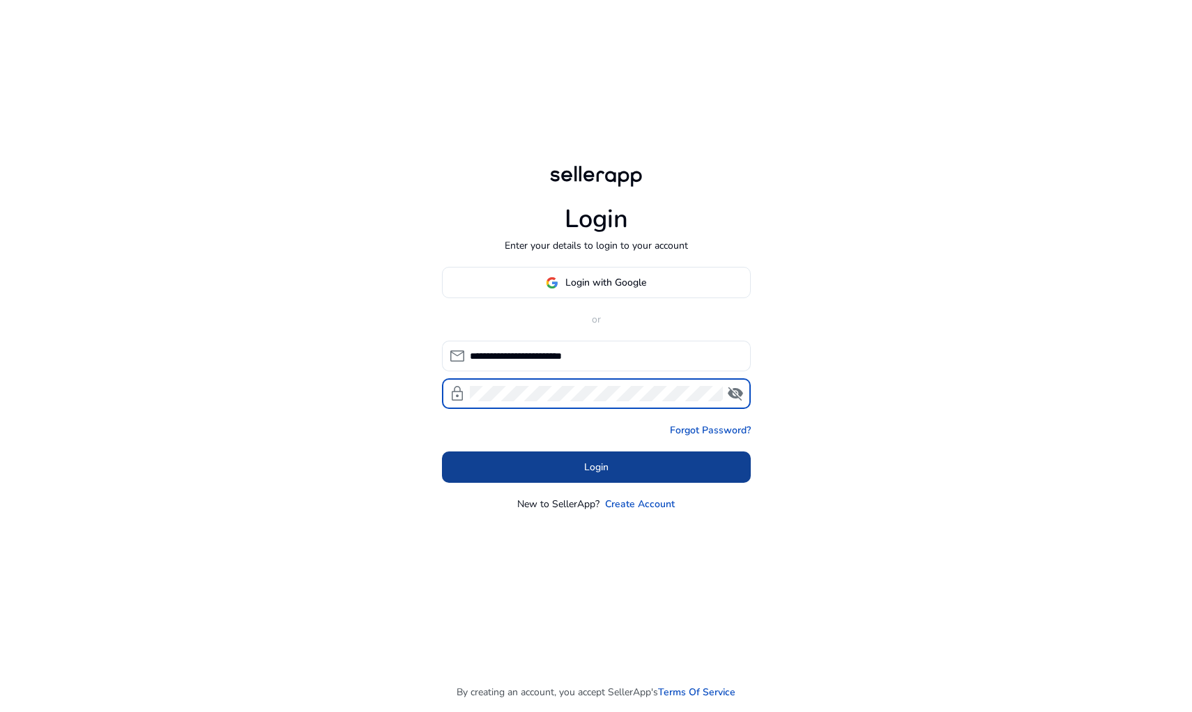
click at [580, 467] on span at bounding box center [596, 467] width 309 height 33
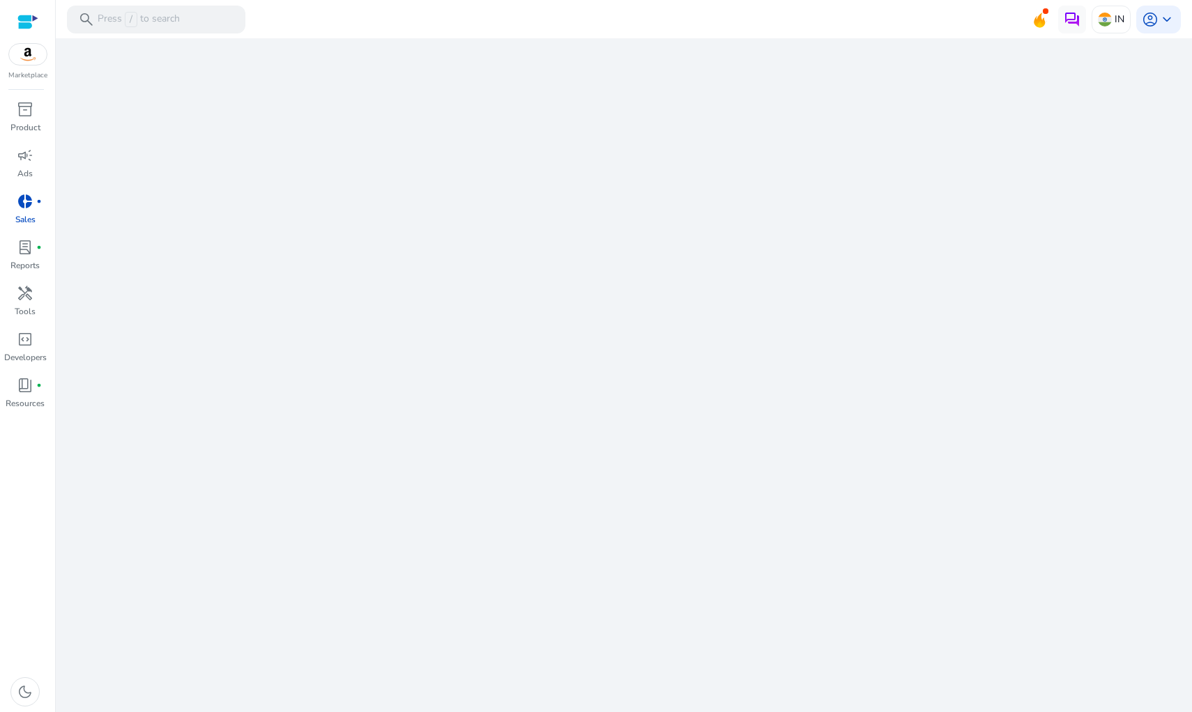
click at [413, 146] on div "We are getting things ready for you..." at bounding box center [623, 375] width 1125 height 674
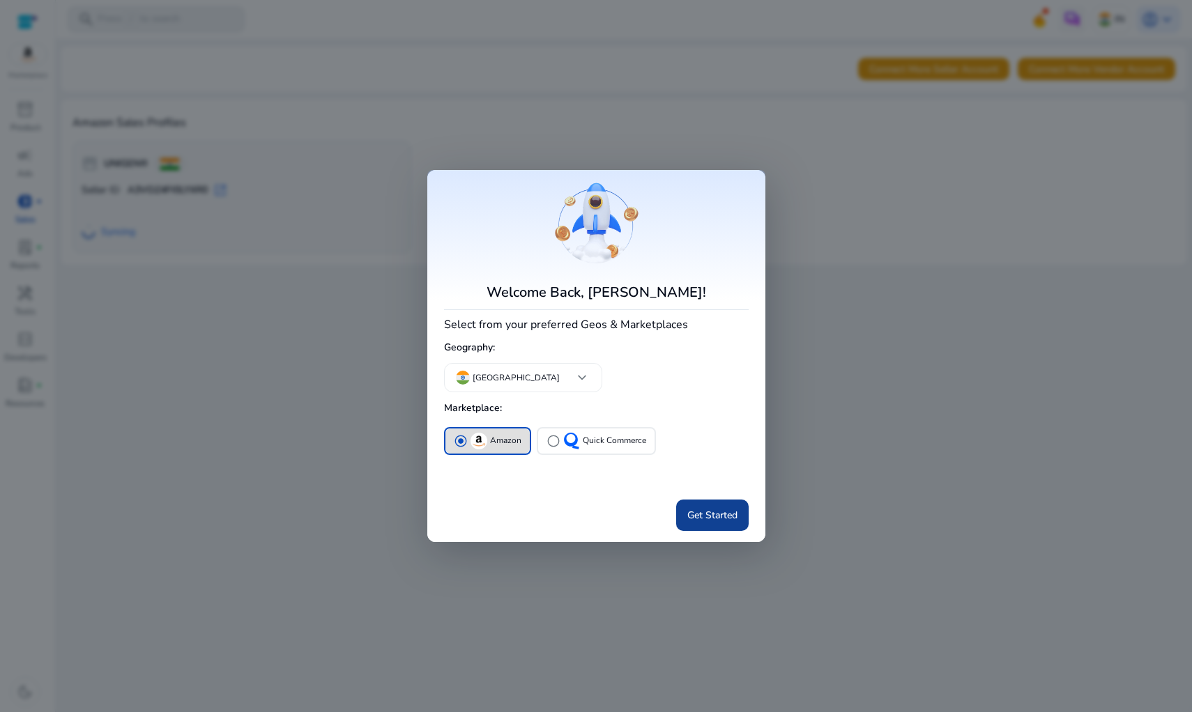
click at [734, 509] on span "Get Started" at bounding box center [712, 515] width 50 height 15
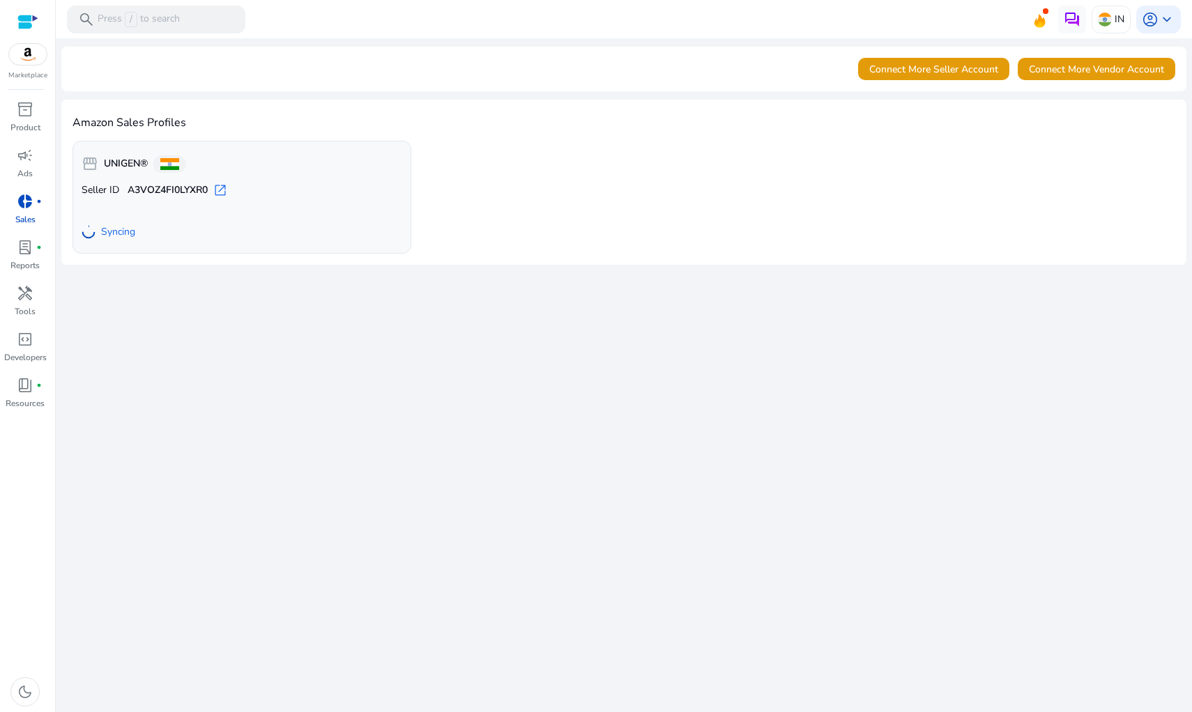
click at [17, 227] on link "donut_small fiber_manual_record Sales" at bounding box center [25, 213] width 50 height 46
click at [31, 202] on span "donut_small" at bounding box center [25, 201] width 17 height 17
click at [433, 153] on div "storefront UNIGEN® Seller ID A3VOZ4FI0LYXR0 open_in_new Syncing" at bounding box center [623, 197] width 1102 height 113
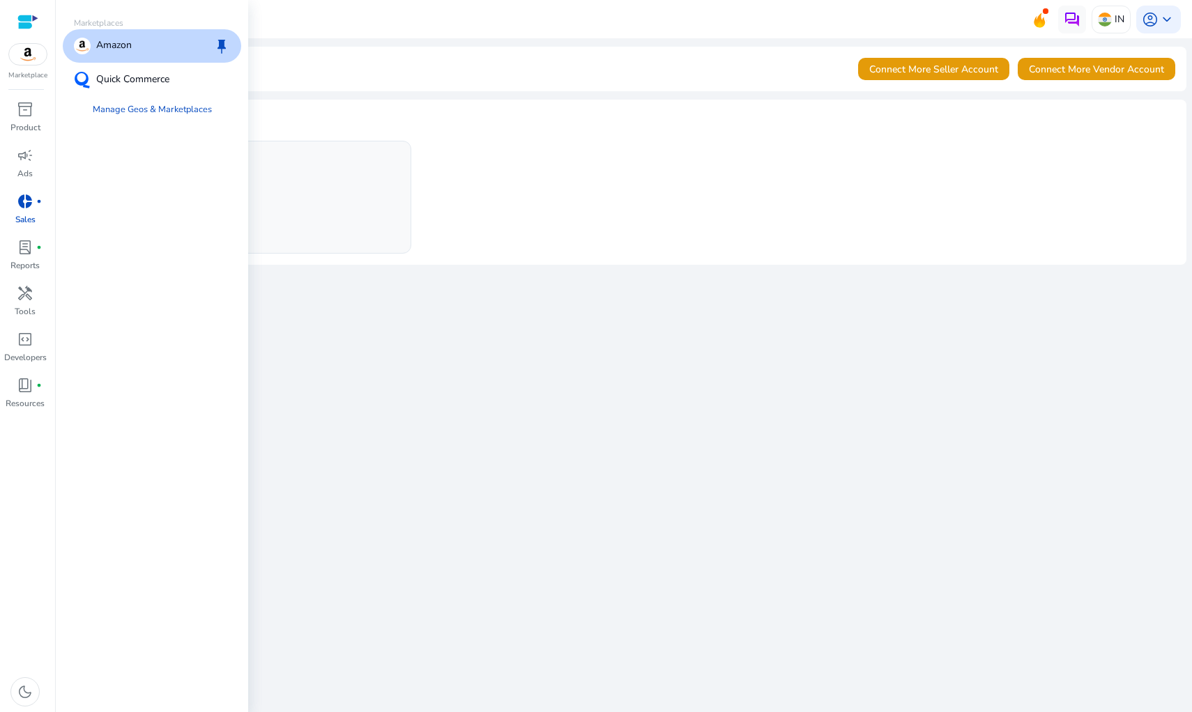
click at [27, 55] on img at bounding box center [28, 54] width 38 height 21
click at [114, 77] on p "Quick Commerce" at bounding box center [132, 80] width 73 height 17
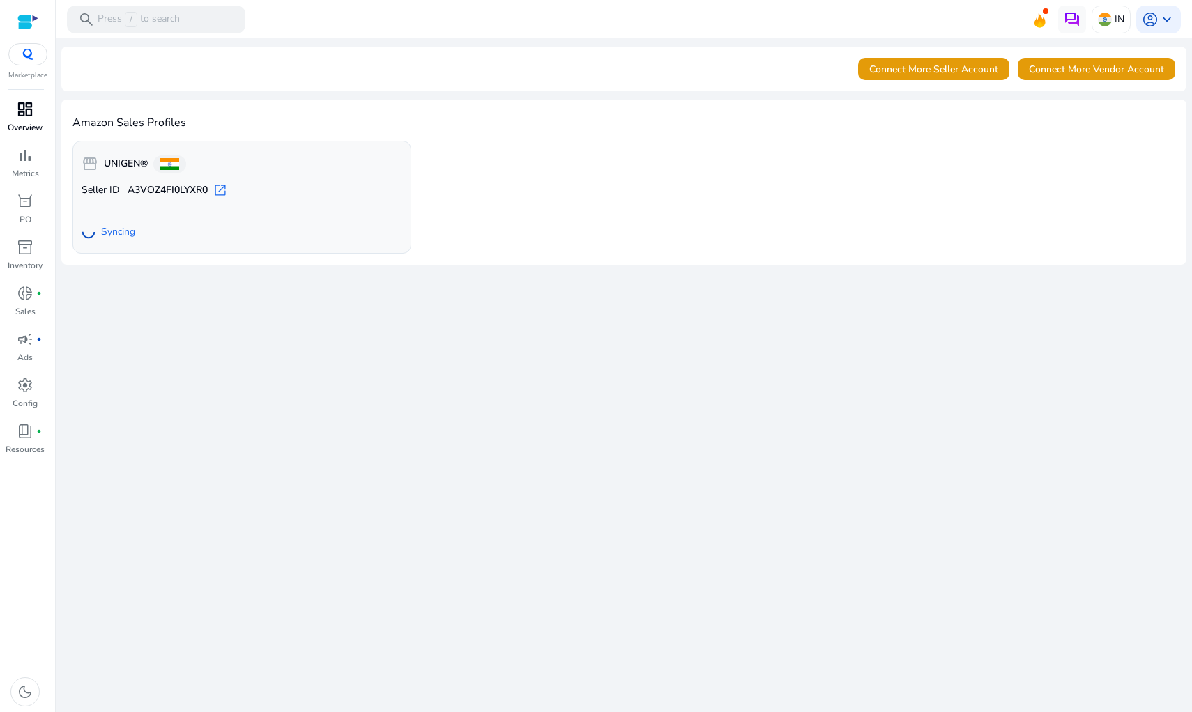
click at [0, 123] on link "dashboard Overview" at bounding box center [25, 121] width 50 height 46
click at [15, 117] on div "dashboard" at bounding box center [25, 109] width 39 height 22
click at [33, 108] on span "dashboard" at bounding box center [25, 109] width 17 height 17
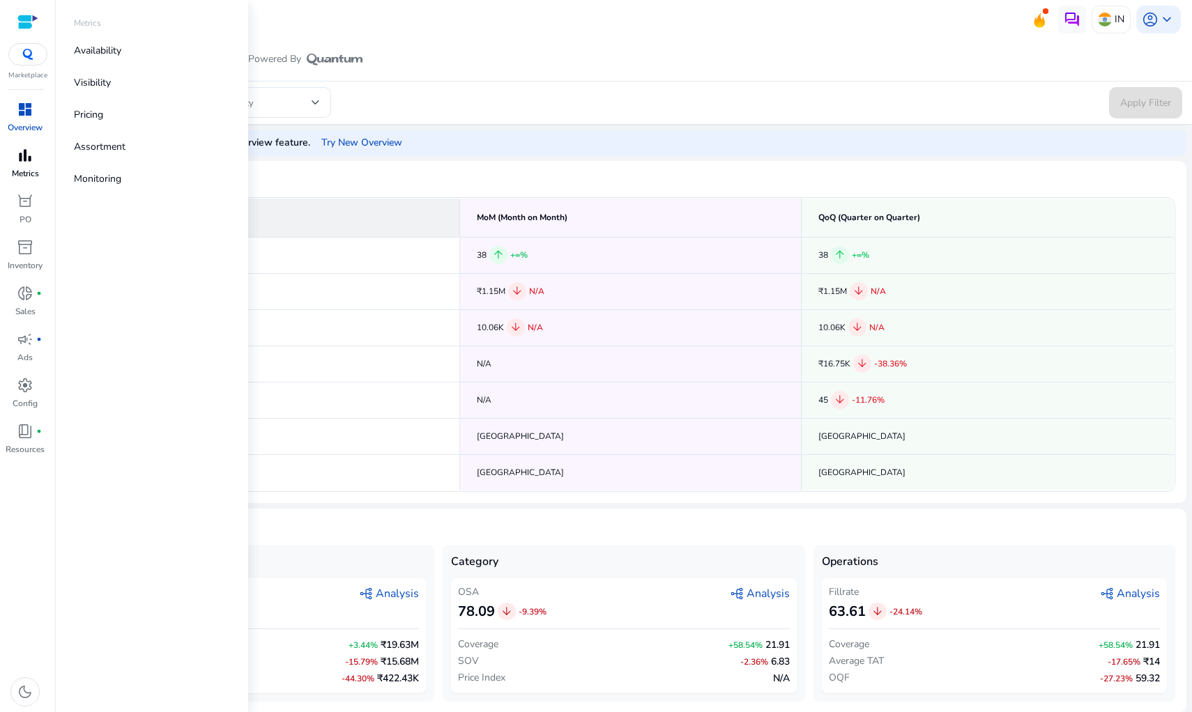
click at [31, 160] on span "bar_chart" at bounding box center [25, 155] width 17 height 17
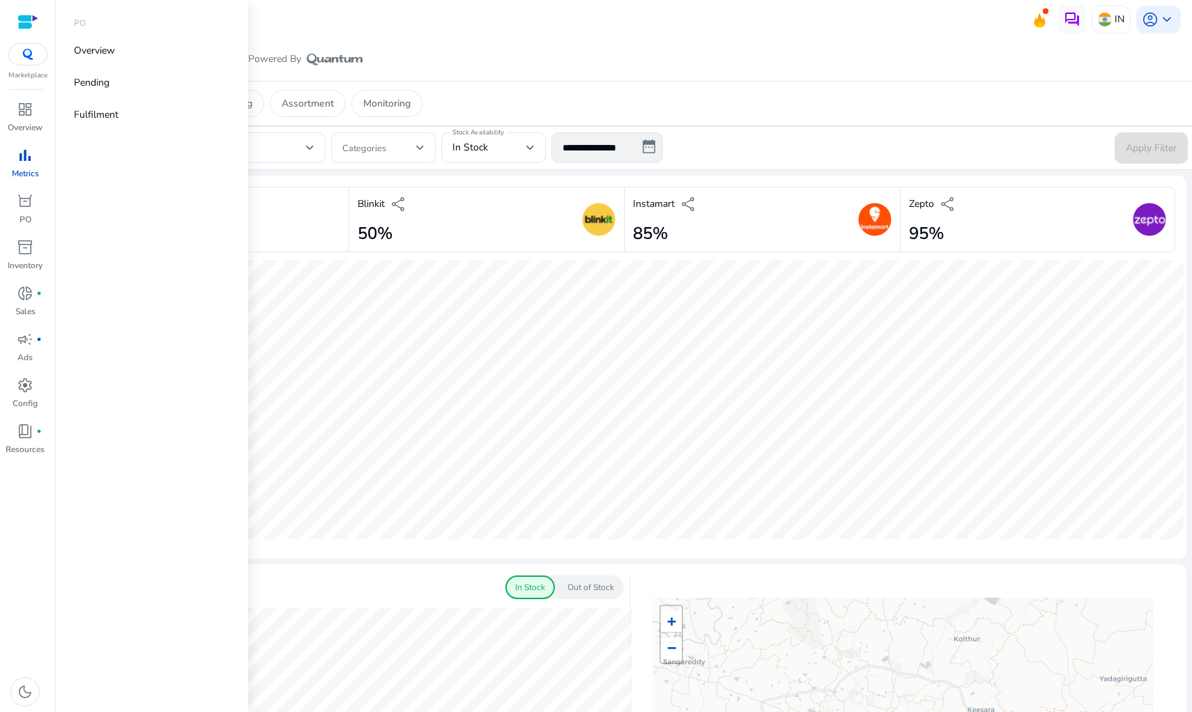
click at [13, 55] on div at bounding box center [27, 54] width 39 height 22
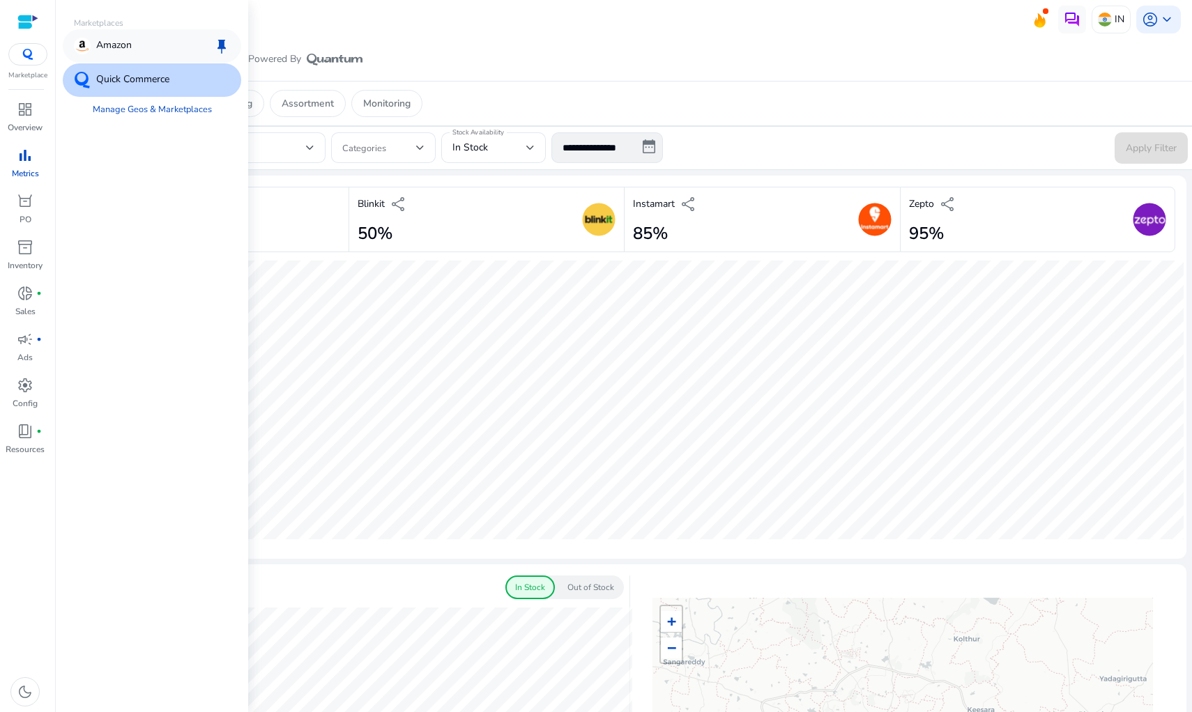
click at [119, 42] on p "Amazon" at bounding box center [114, 46] width 36 height 17
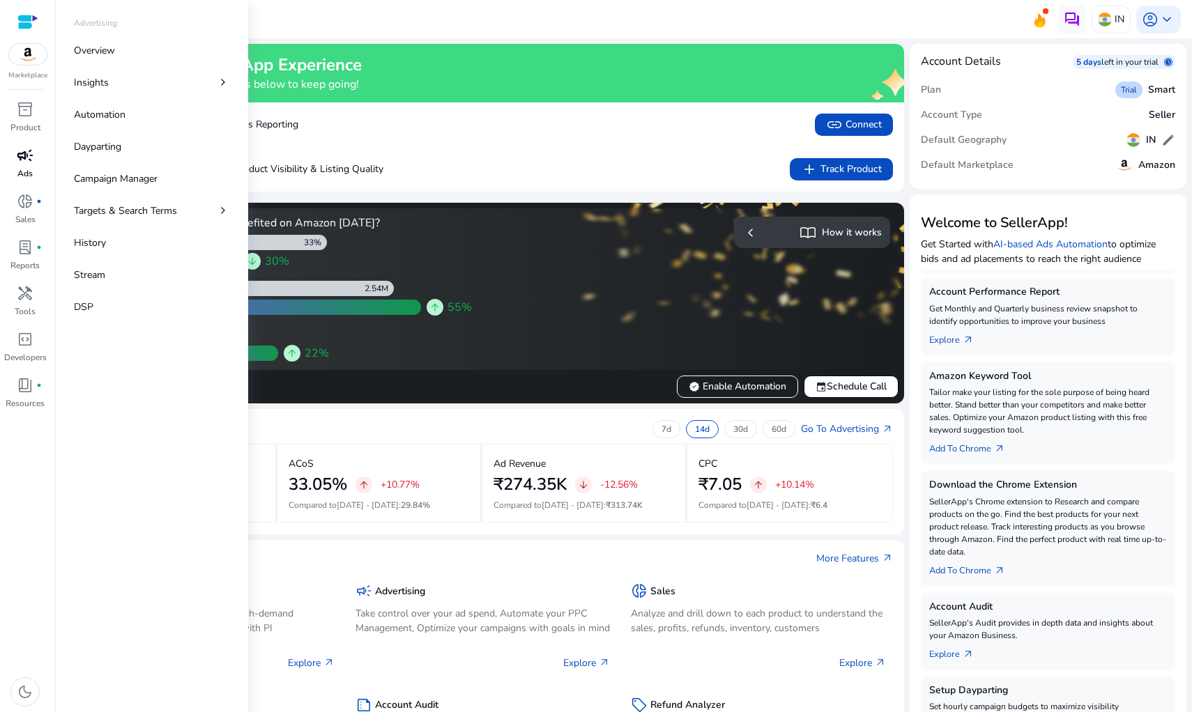
click at [31, 159] on span "campaign" at bounding box center [25, 155] width 17 height 17
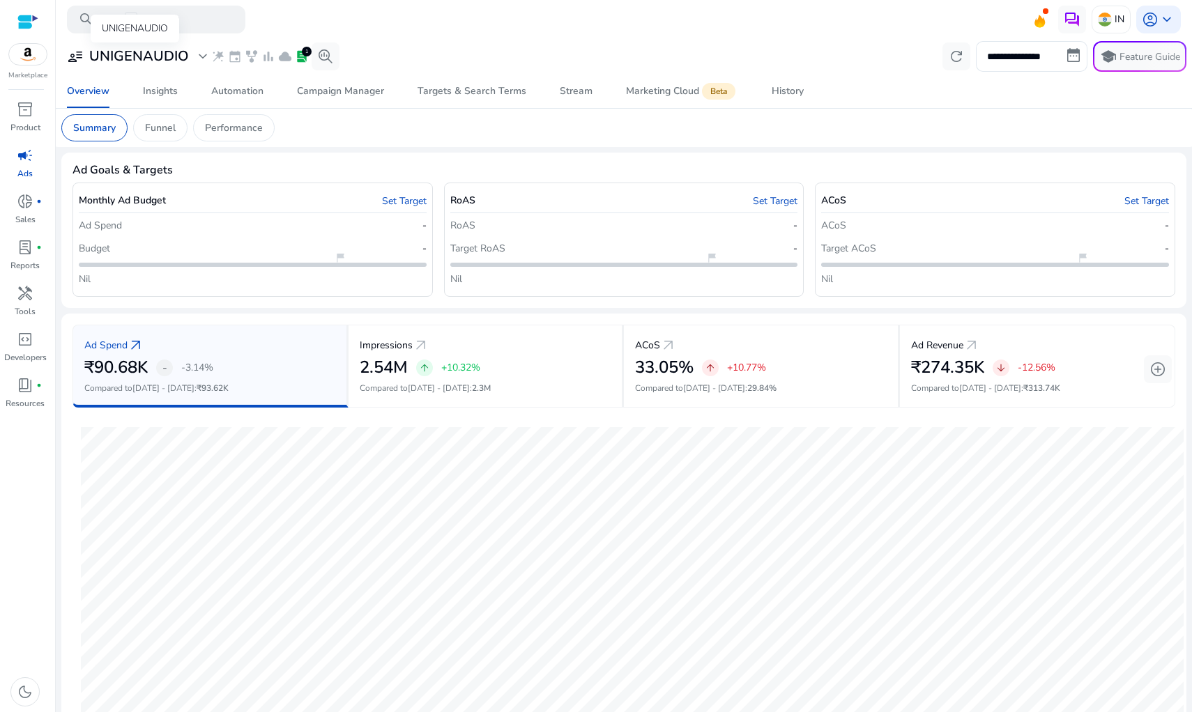
click at [153, 61] on h3 "UNIGENAUDIO" at bounding box center [139, 56] width 100 height 17
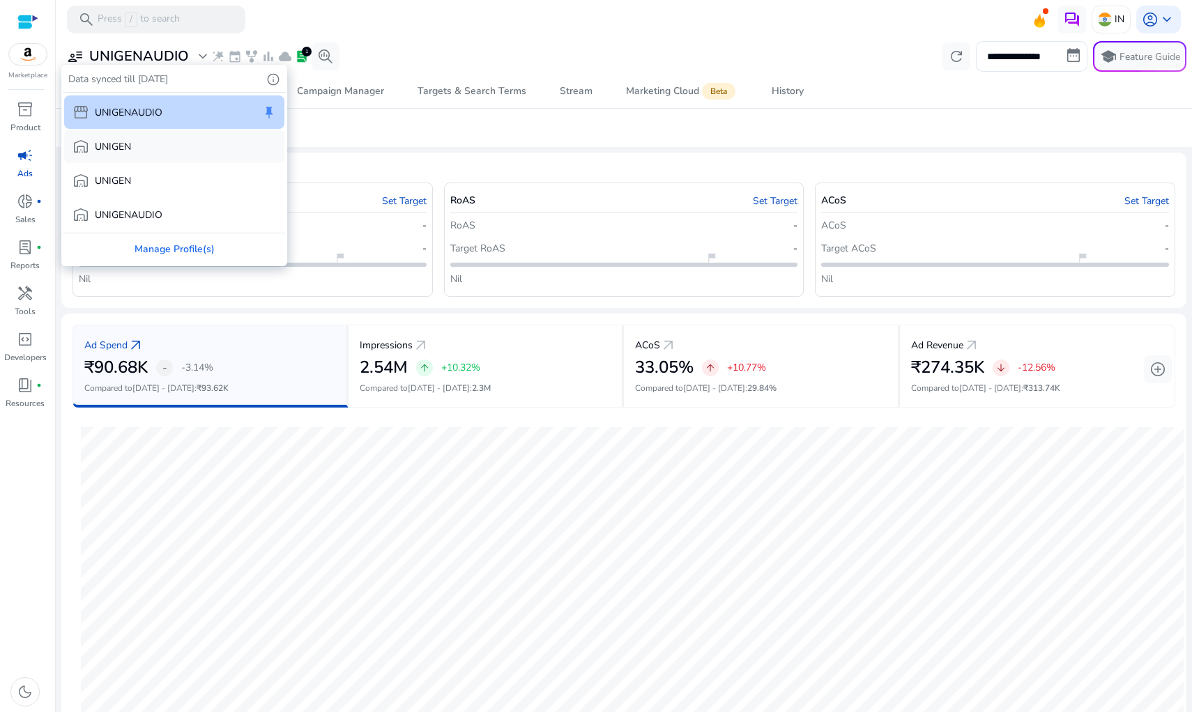
click at [155, 144] on div "warehouse UNIGEN" at bounding box center [174, 146] width 220 height 33
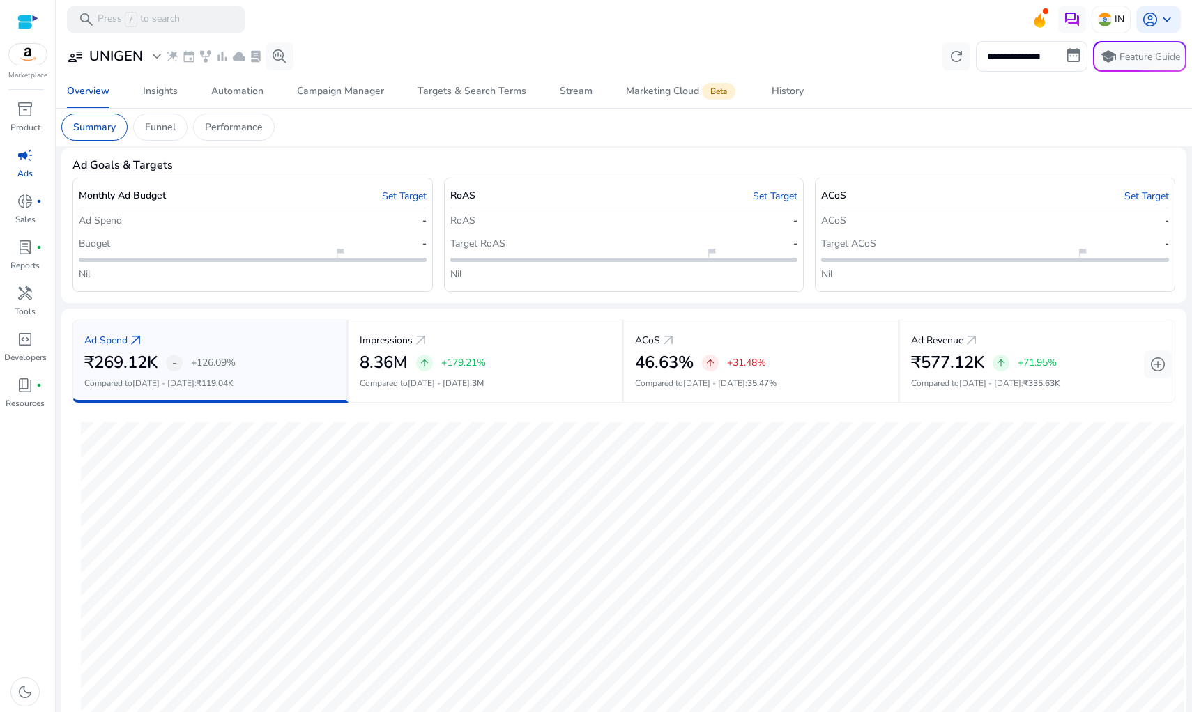
scroll to position [6, 0]
click at [130, 52] on h3 "UNIGEN" at bounding box center [116, 56] width 54 height 17
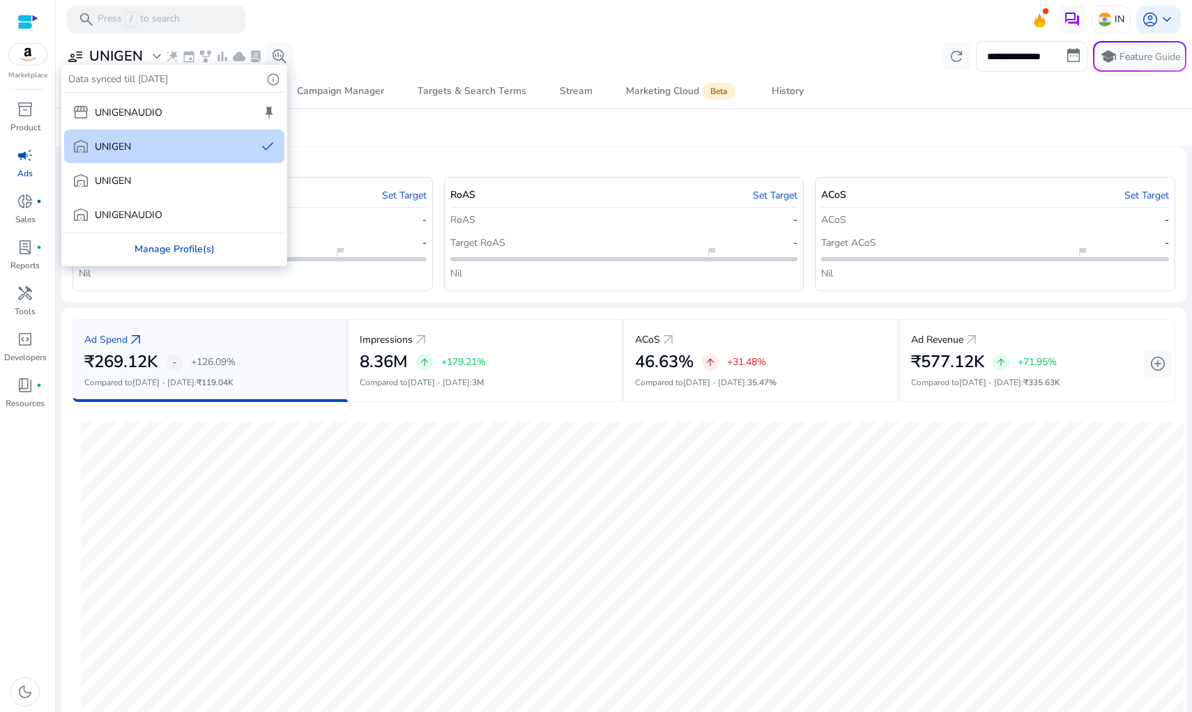
click at [197, 255] on div "Manage Profile(s)" at bounding box center [174, 248] width 223 height 31
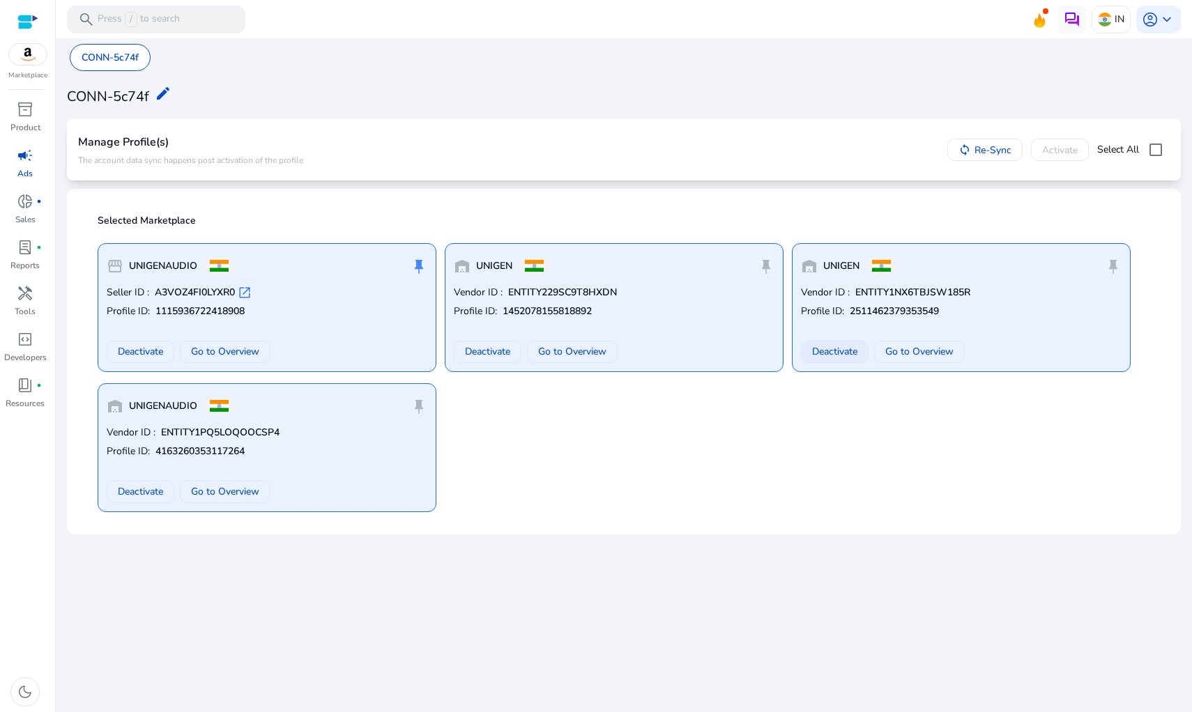
click at [853, 355] on span "Deactivate" at bounding box center [834, 351] width 45 height 15
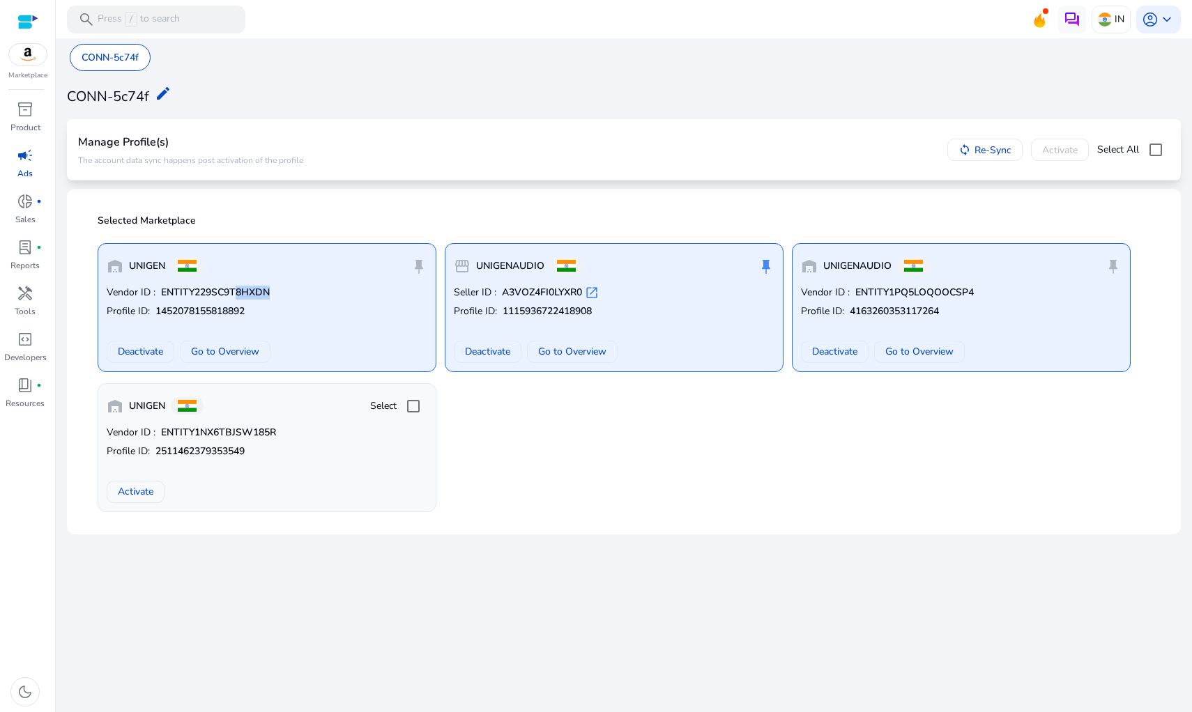
drag, startPoint x: 235, startPoint y: 294, endPoint x: 296, endPoint y: 295, distance: 61.3
click at [296, 295] on p "Vendor ID : ENTITY229SC9T8HXDN" at bounding box center [267, 293] width 321 height 14
click at [295, 295] on p "Vendor ID : ENTITY229SC9T8HXDN" at bounding box center [267, 293] width 321 height 14
click at [920, 343] on span at bounding box center [919, 351] width 89 height 33
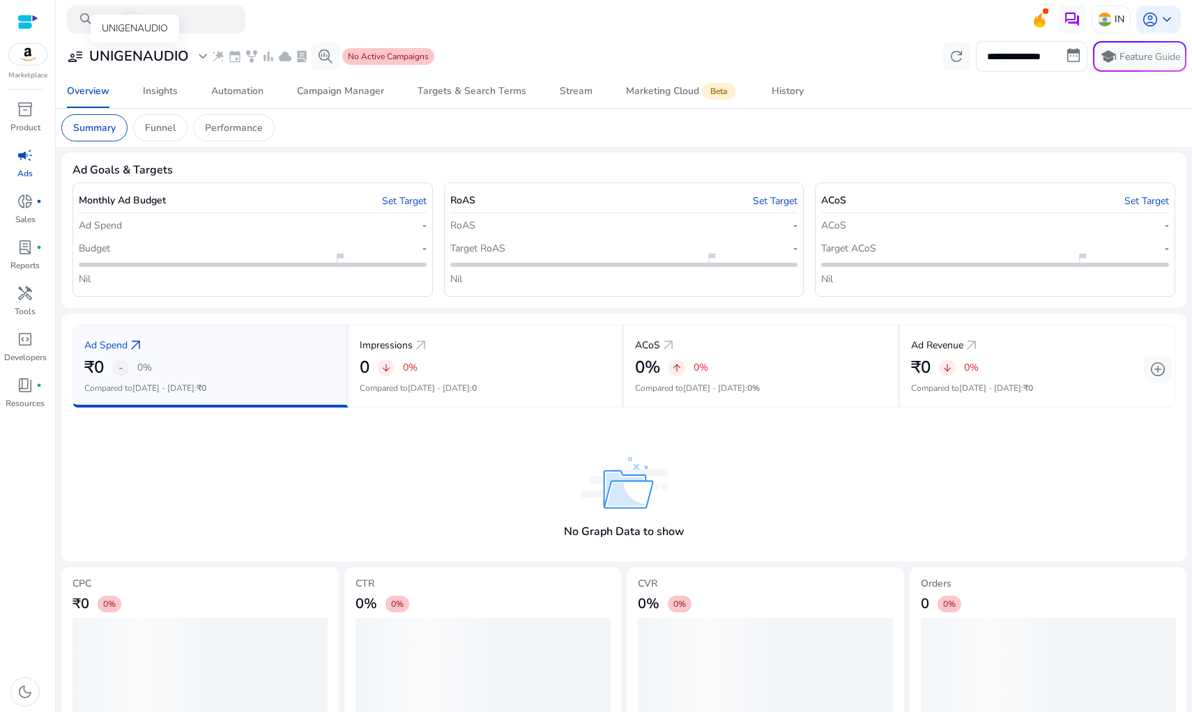
click at [162, 59] on h3 "UNIGENAUDIO" at bounding box center [139, 56] width 100 height 17
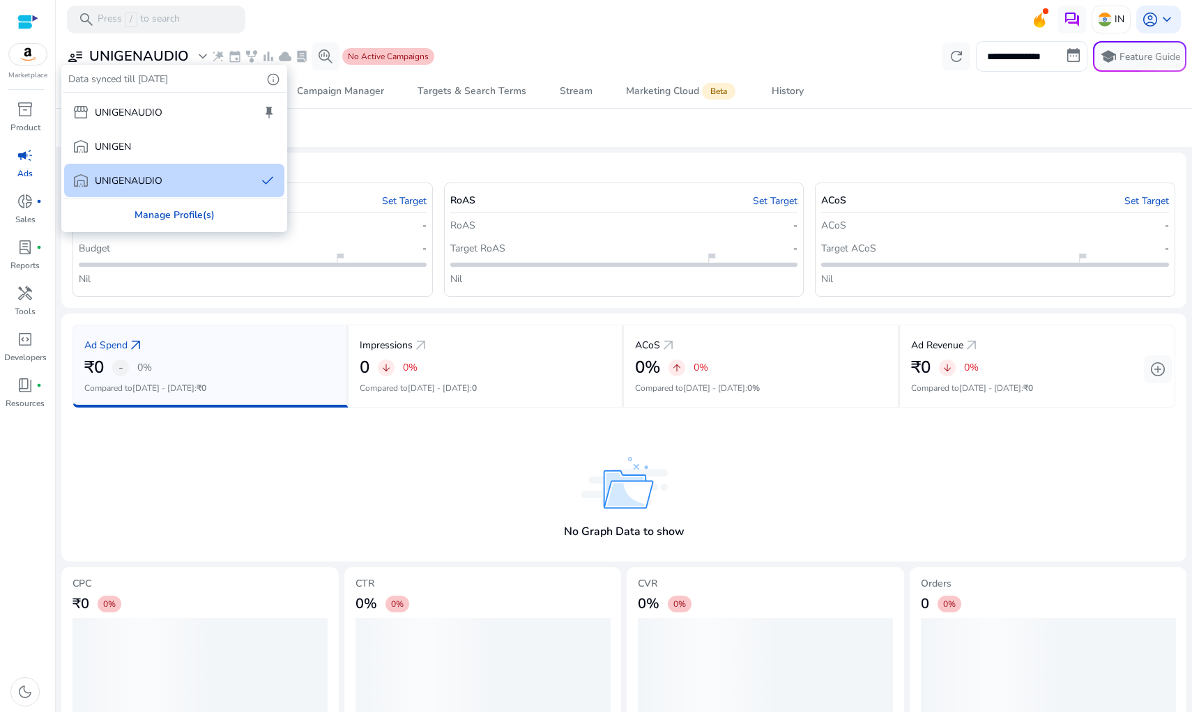
click at [166, 213] on div "Manage Profile(s)" at bounding box center [174, 214] width 223 height 31
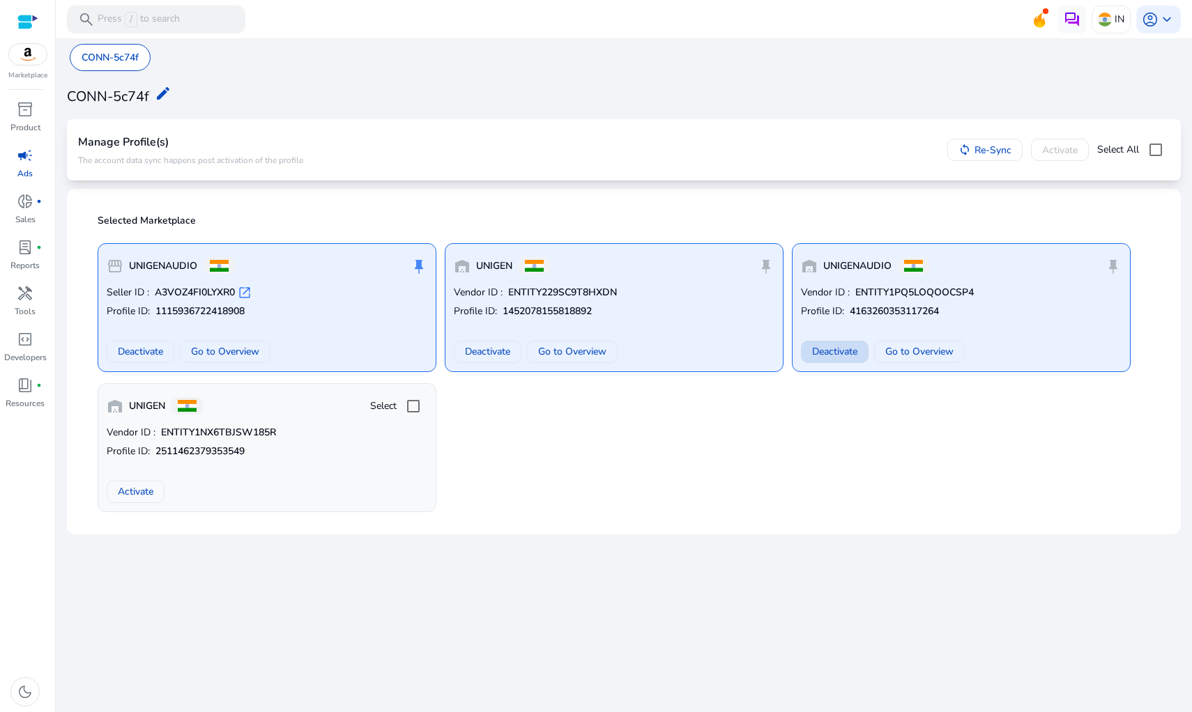
click at [850, 351] on span "Deactivate" at bounding box center [834, 351] width 45 height 15
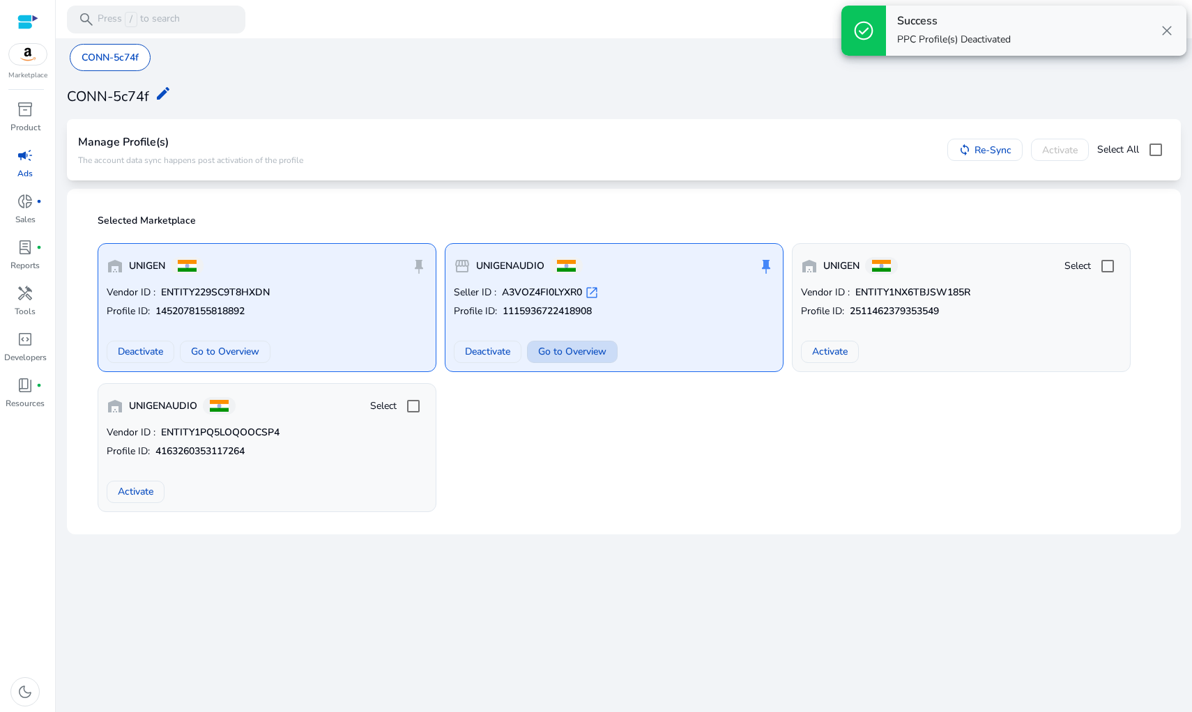
click at [569, 352] on span "Go to Overview" at bounding box center [572, 351] width 68 height 15
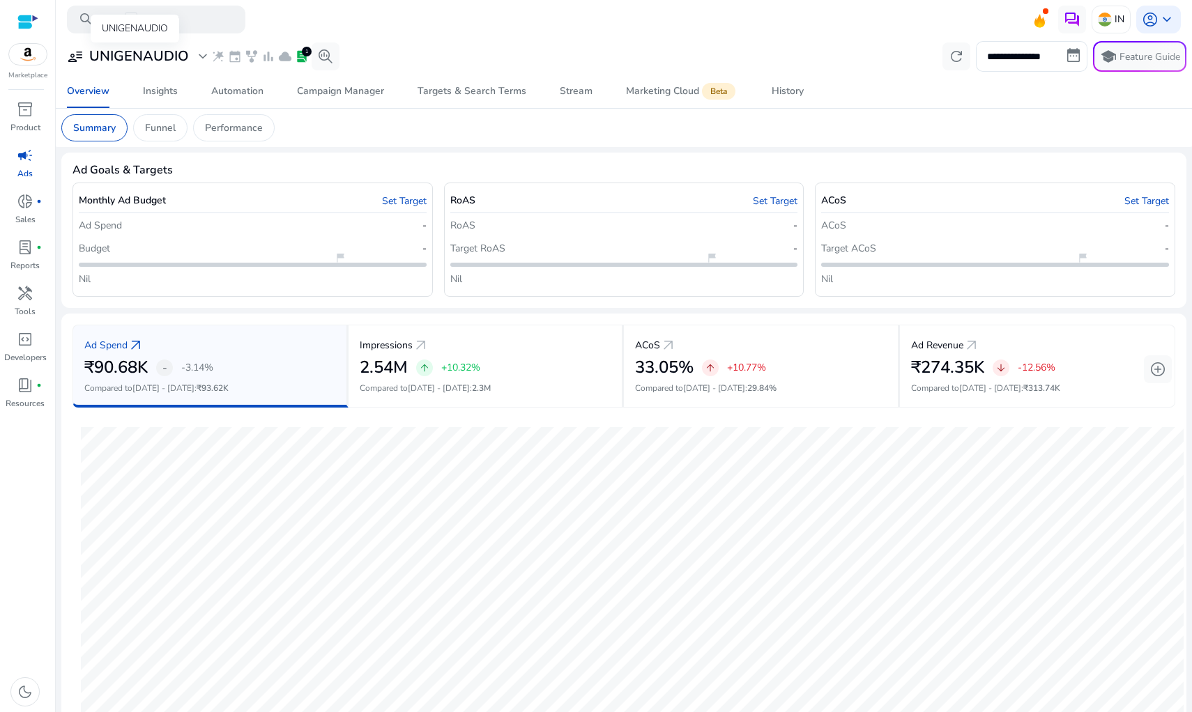
click at [131, 61] on h3 "UNIGENAUDIO" at bounding box center [139, 56] width 100 height 17
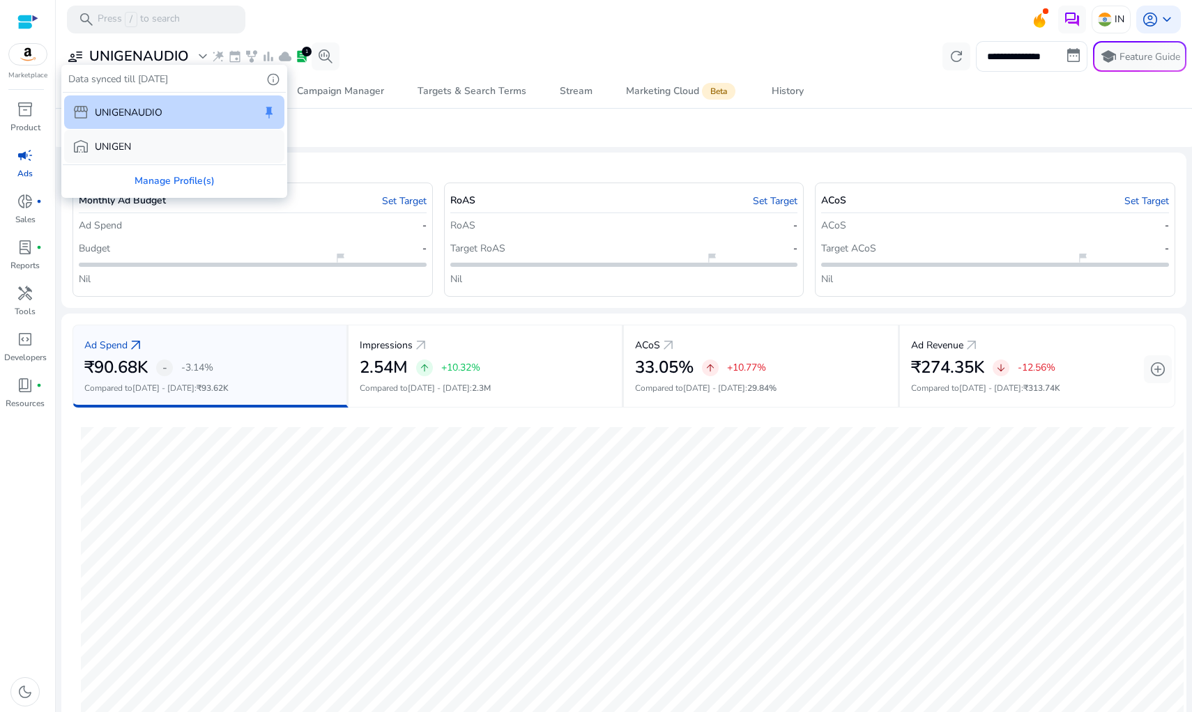
click at [141, 138] on div "warehouse UNIGEN" at bounding box center [174, 146] width 220 height 33
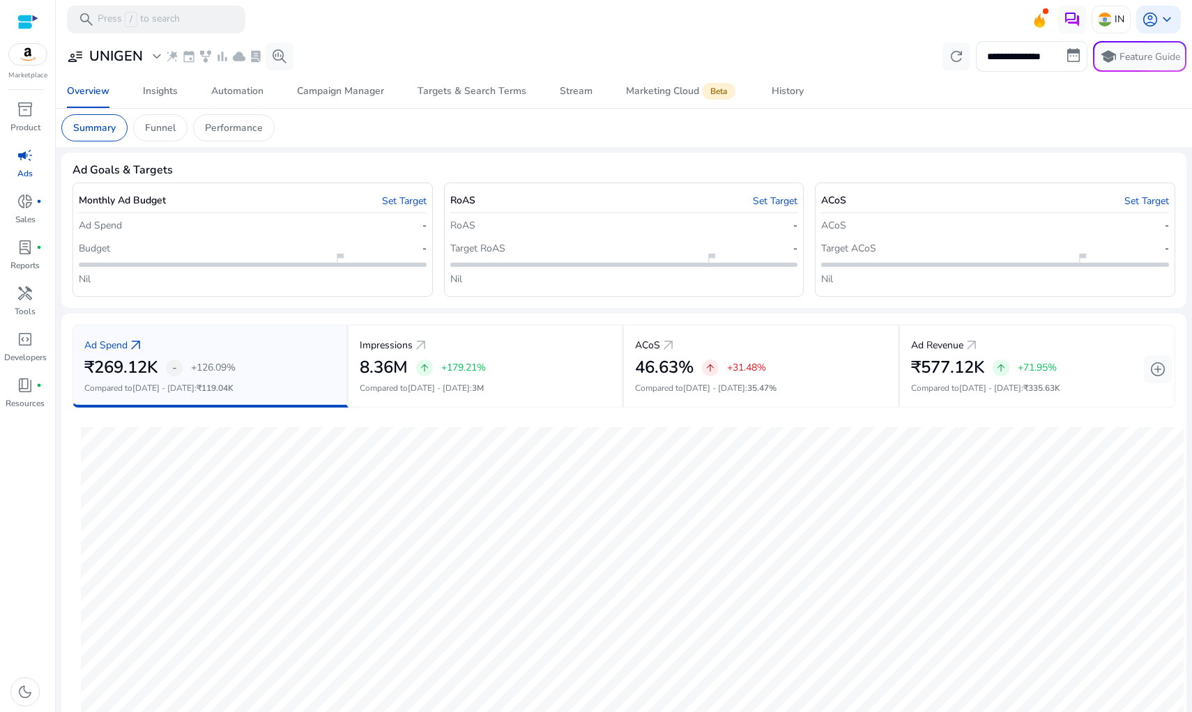
scroll to position [243, 0]
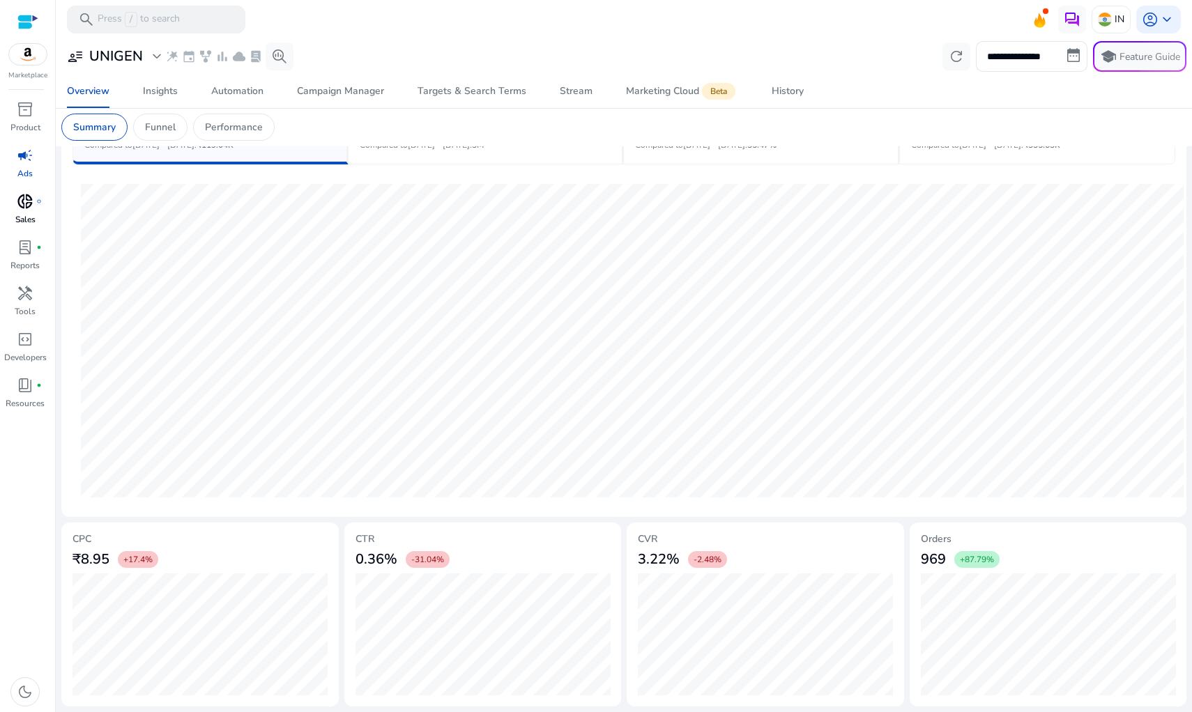
click at [25, 197] on span "donut_small" at bounding box center [25, 201] width 17 height 17
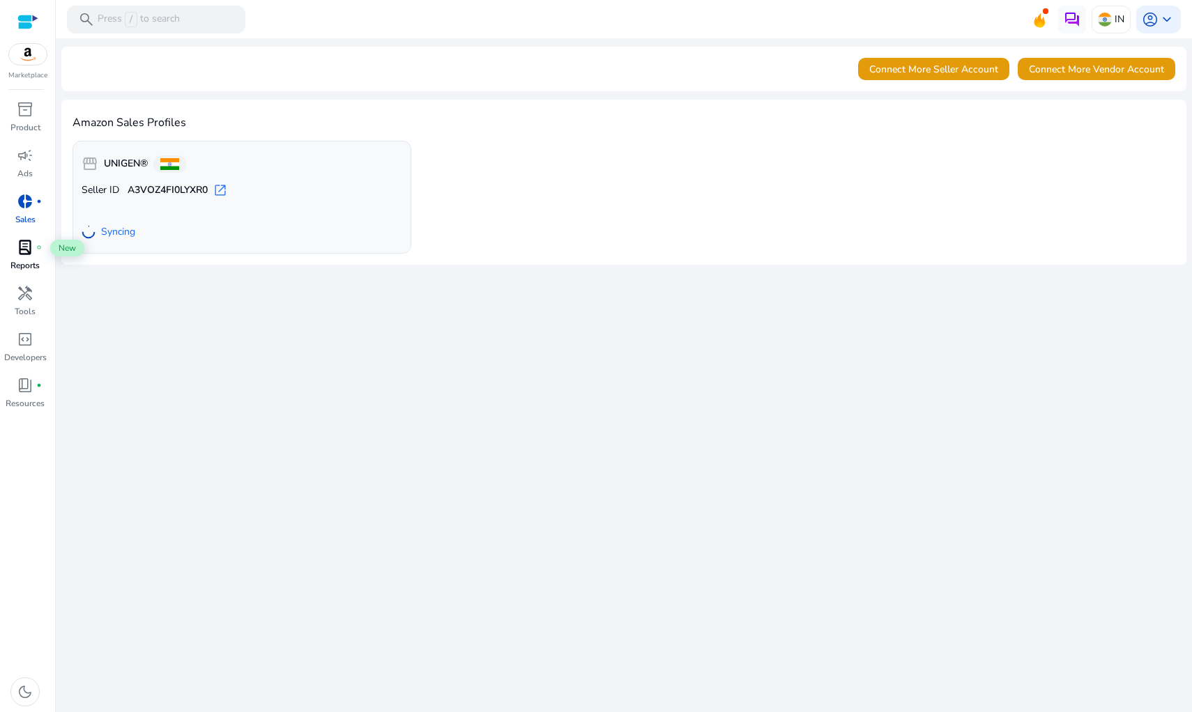
click at [26, 249] on span "lab_profile" at bounding box center [25, 247] width 17 height 17
click at [28, 260] on p "Reports" at bounding box center [24, 265] width 29 height 13
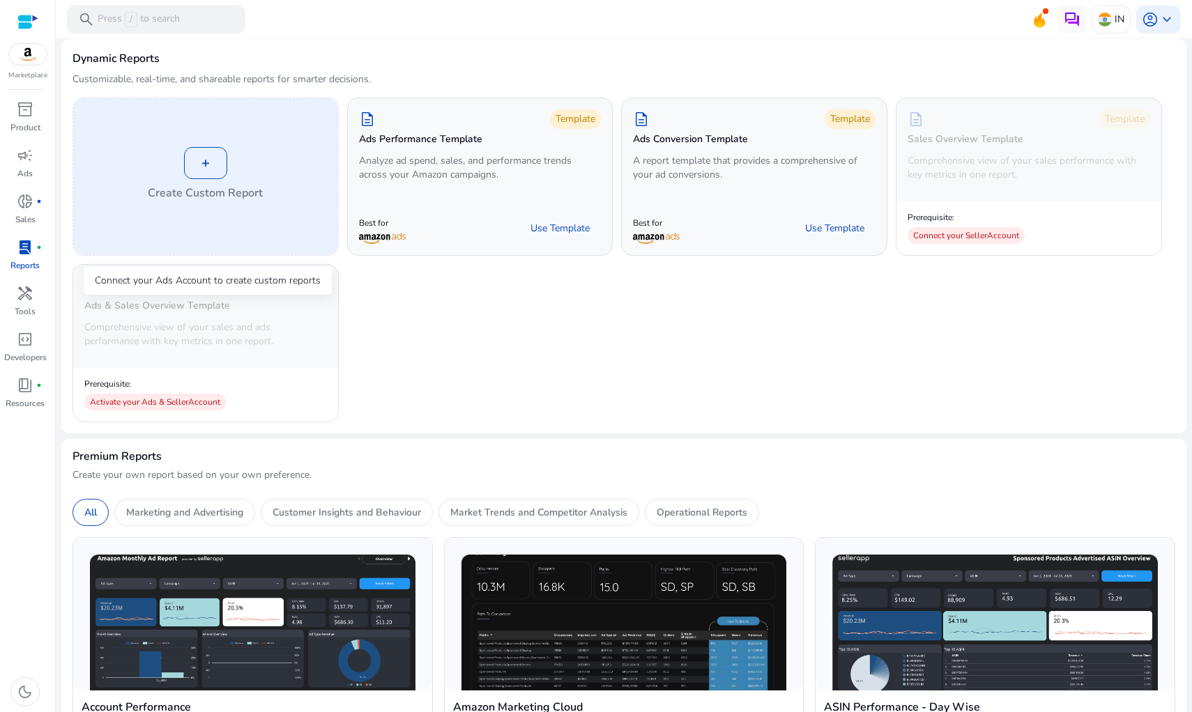
scroll to position [3, 0]
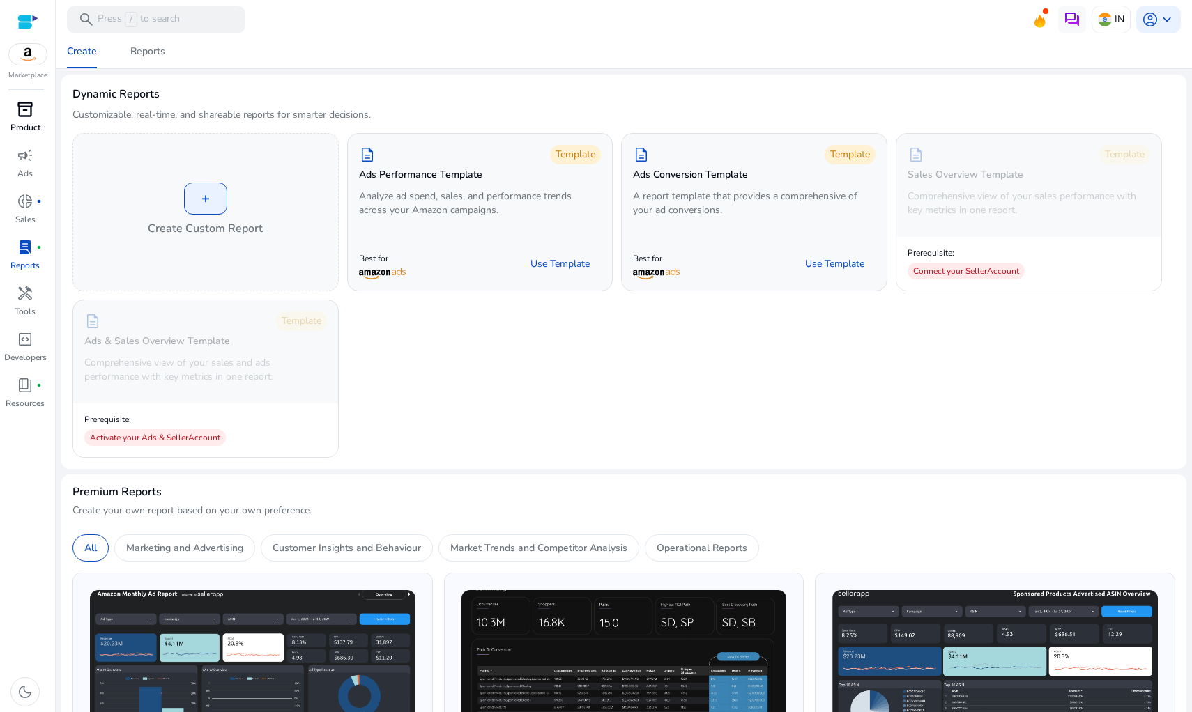
click at [23, 113] on span "inventory_2" at bounding box center [25, 109] width 17 height 17
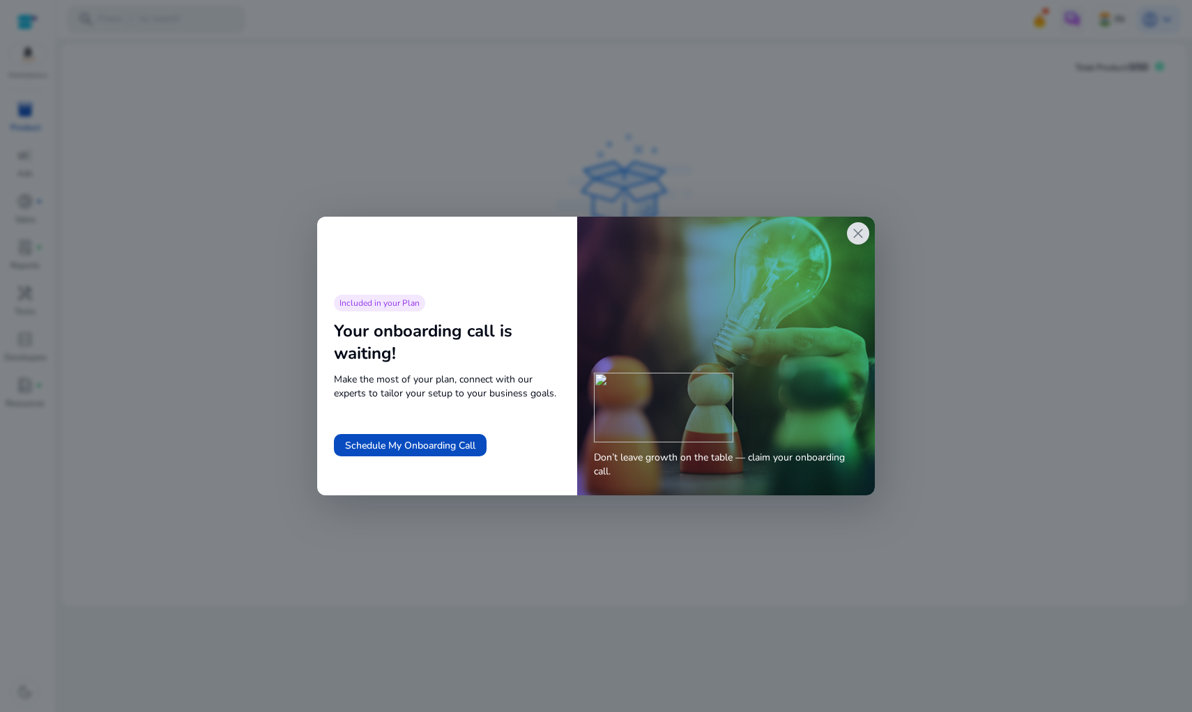
click at [860, 233] on span "close" at bounding box center [857, 233] width 17 height 17
